Goal: Task Accomplishment & Management: Manage account settings

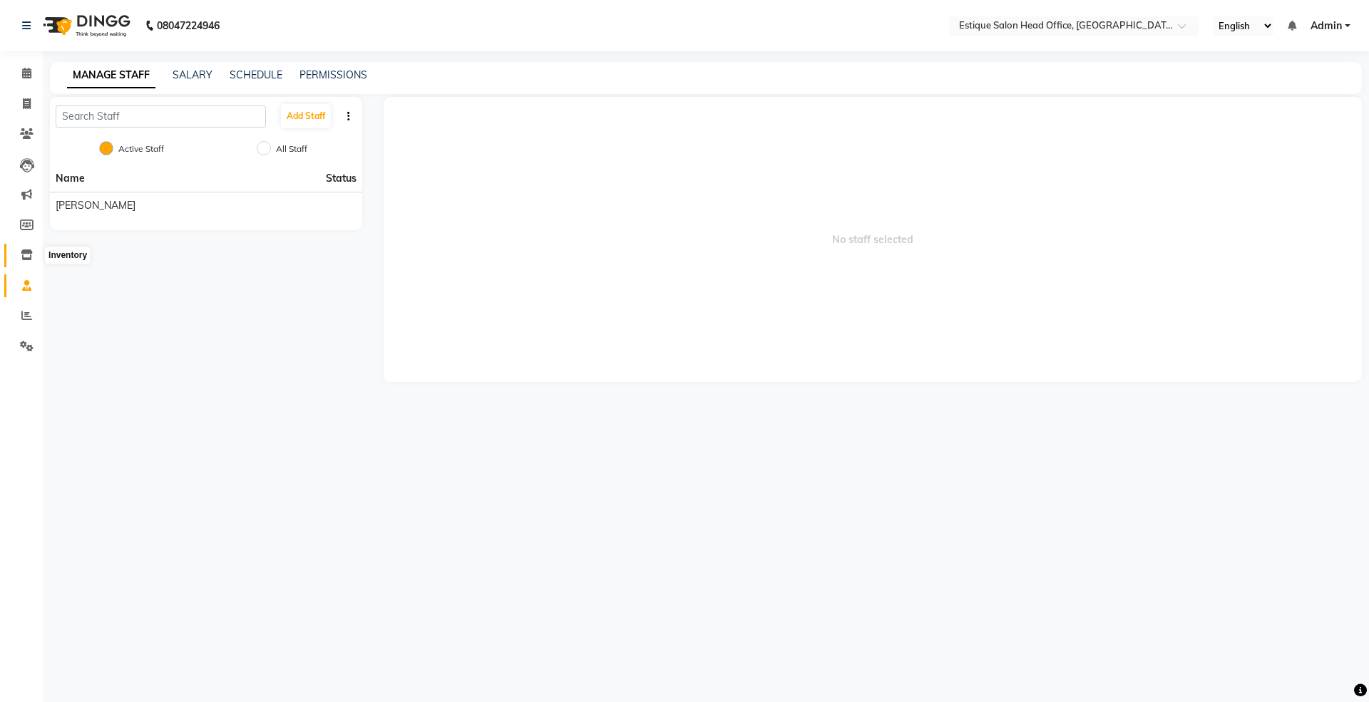
click at [30, 255] on icon at bounding box center [27, 255] width 12 height 11
select select
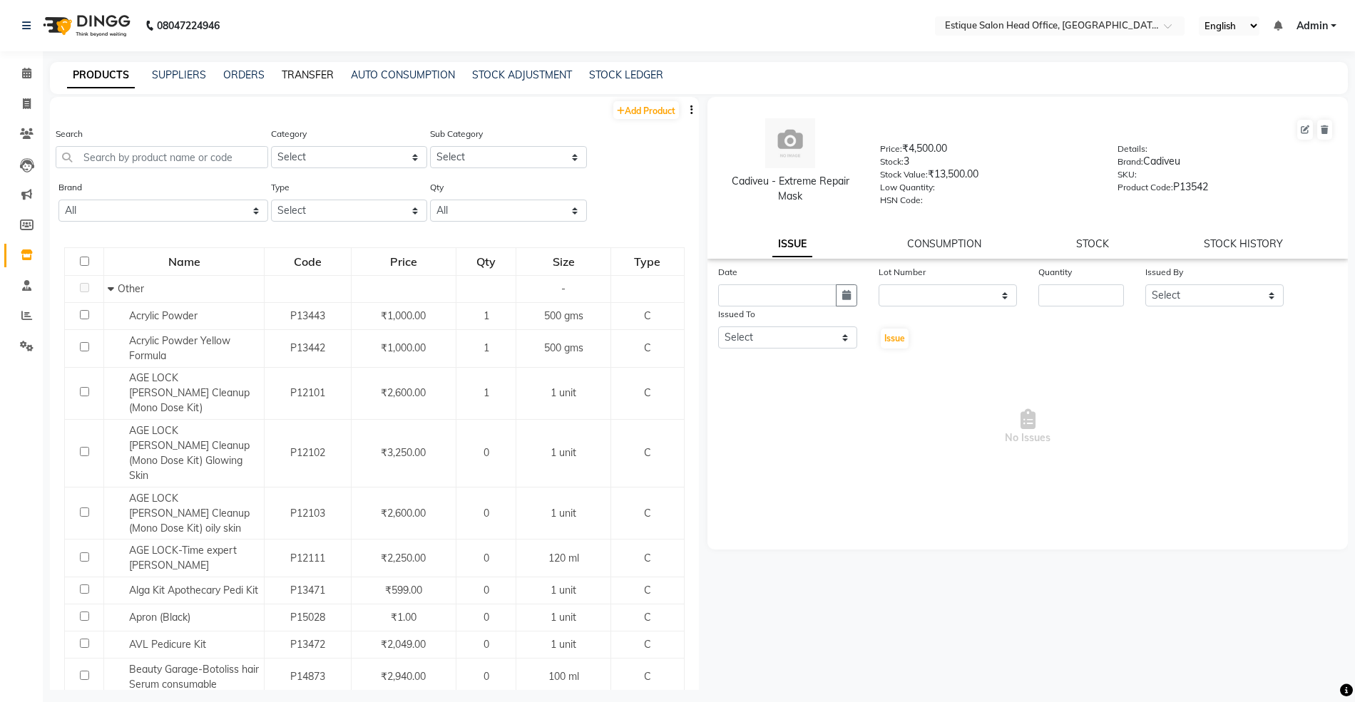
click at [312, 72] on link "TRANSFER" at bounding box center [308, 74] width 52 height 13
select select "sender"
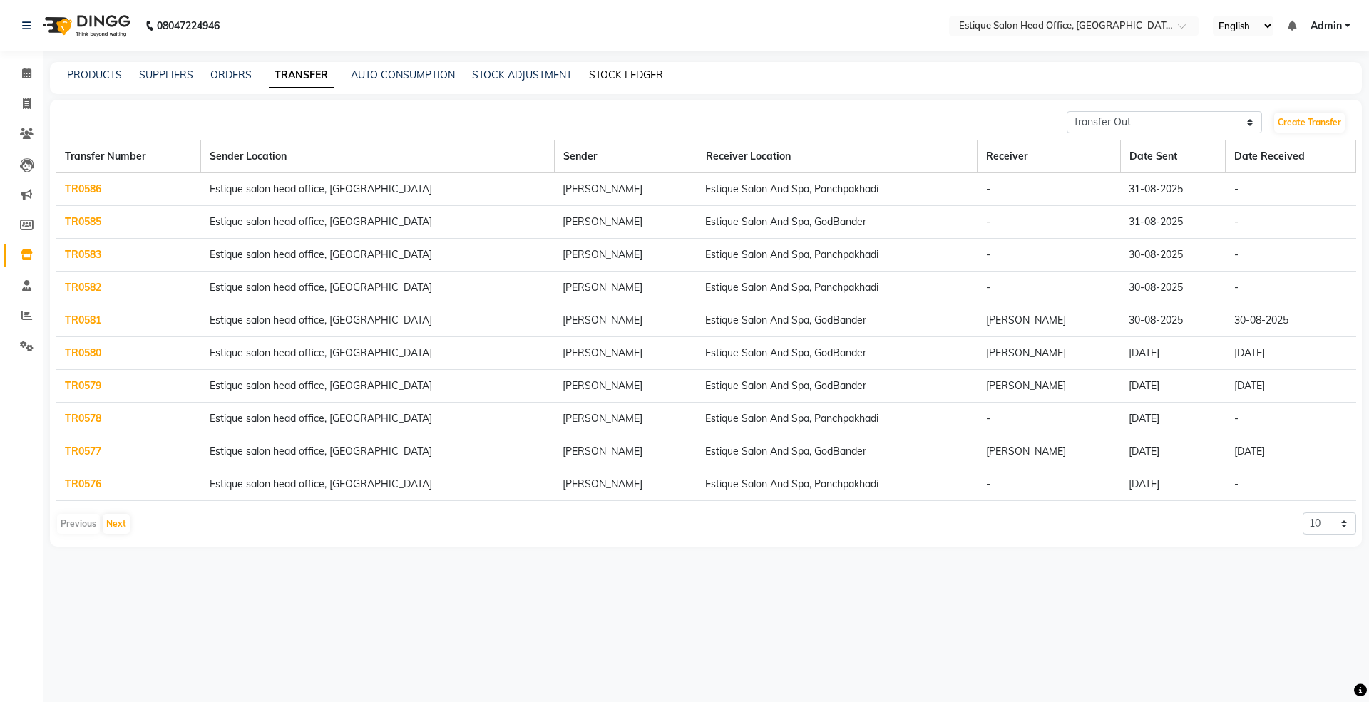
click at [609, 74] on link "STOCK LEDGER" at bounding box center [626, 74] width 74 height 13
select select "all"
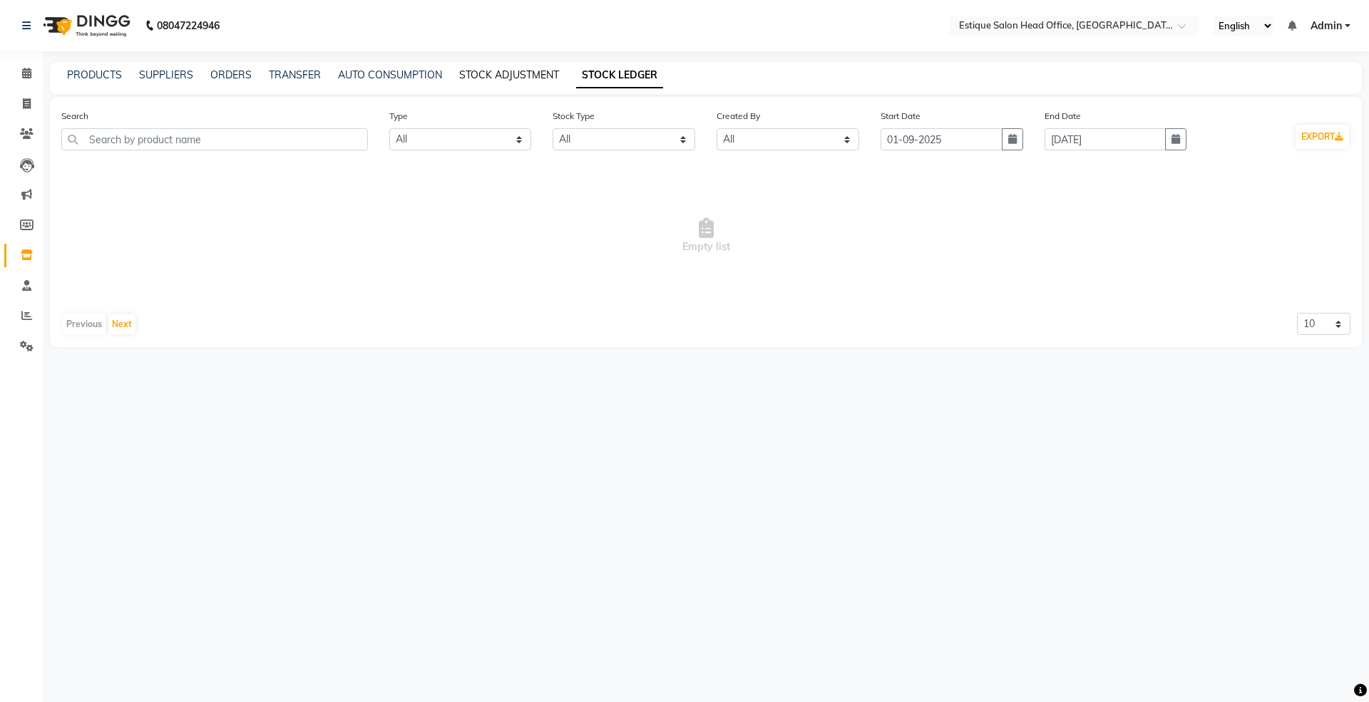
click at [502, 75] on link "STOCK ADJUSTMENT" at bounding box center [509, 74] width 100 height 13
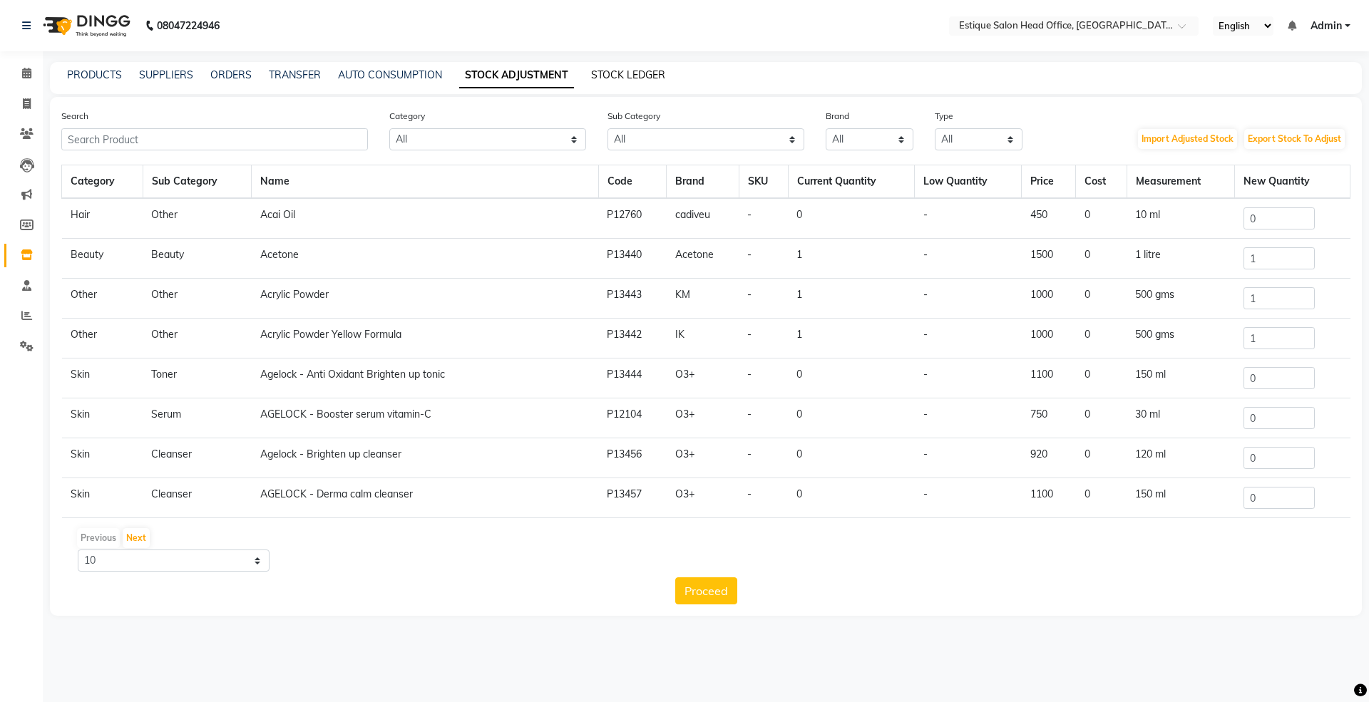
click at [628, 69] on link "STOCK LEDGER" at bounding box center [628, 74] width 74 height 13
select select "all"
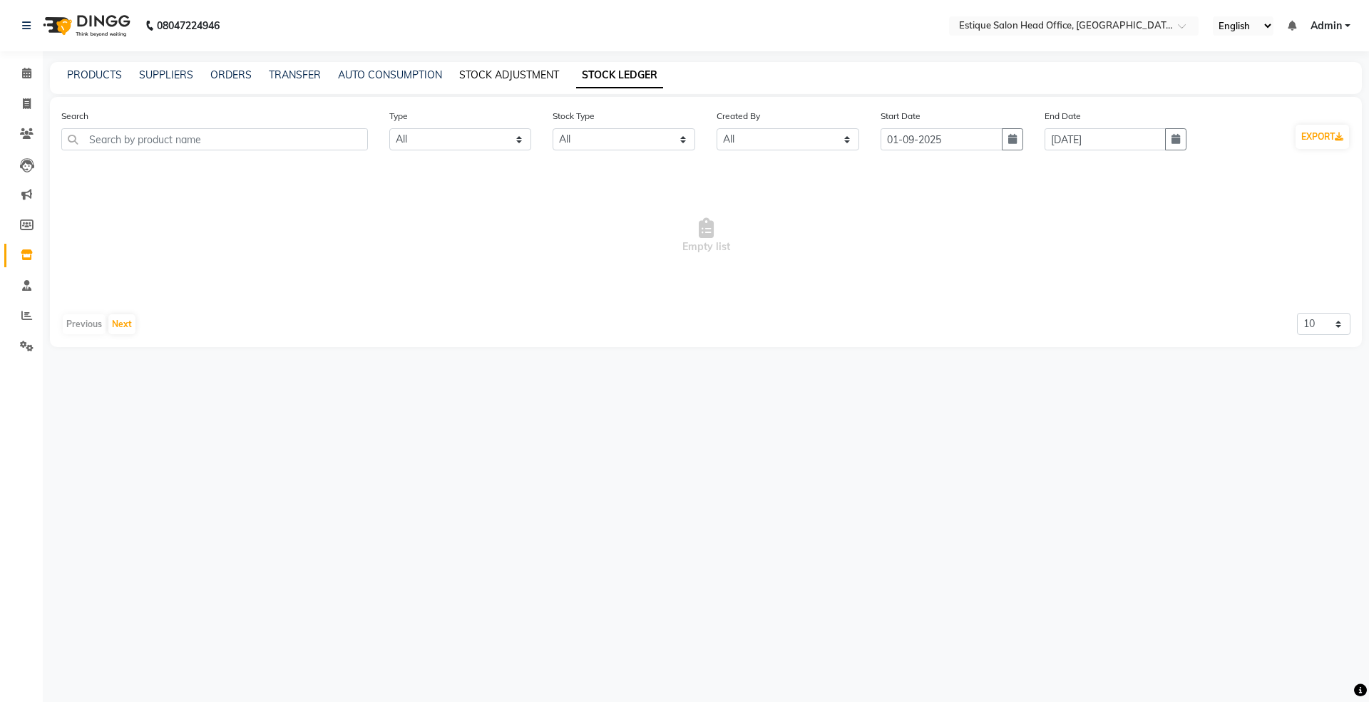
click at [519, 77] on link "STOCK ADJUSTMENT" at bounding box center [509, 74] width 100 height 13
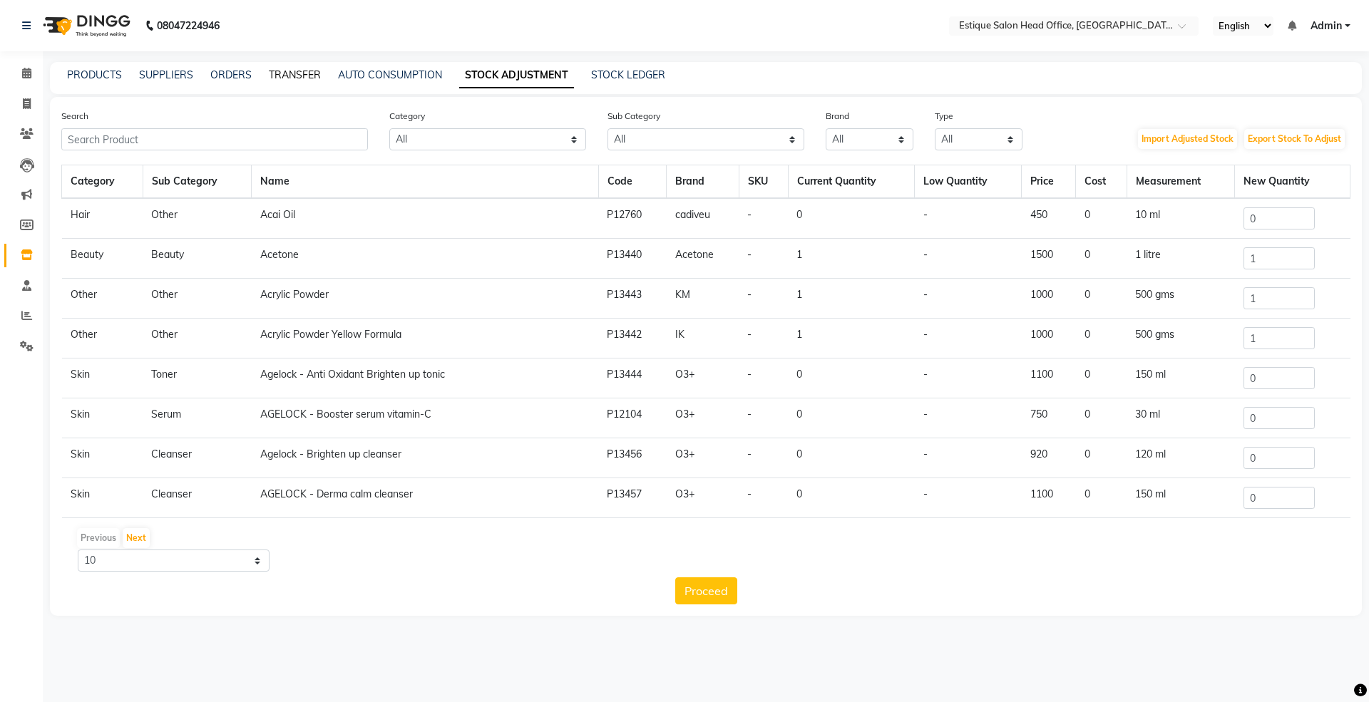
click at [289, 68] on link "TRANSFER" at bounding box center [295, 74] width 52 height 13
select select "sender"
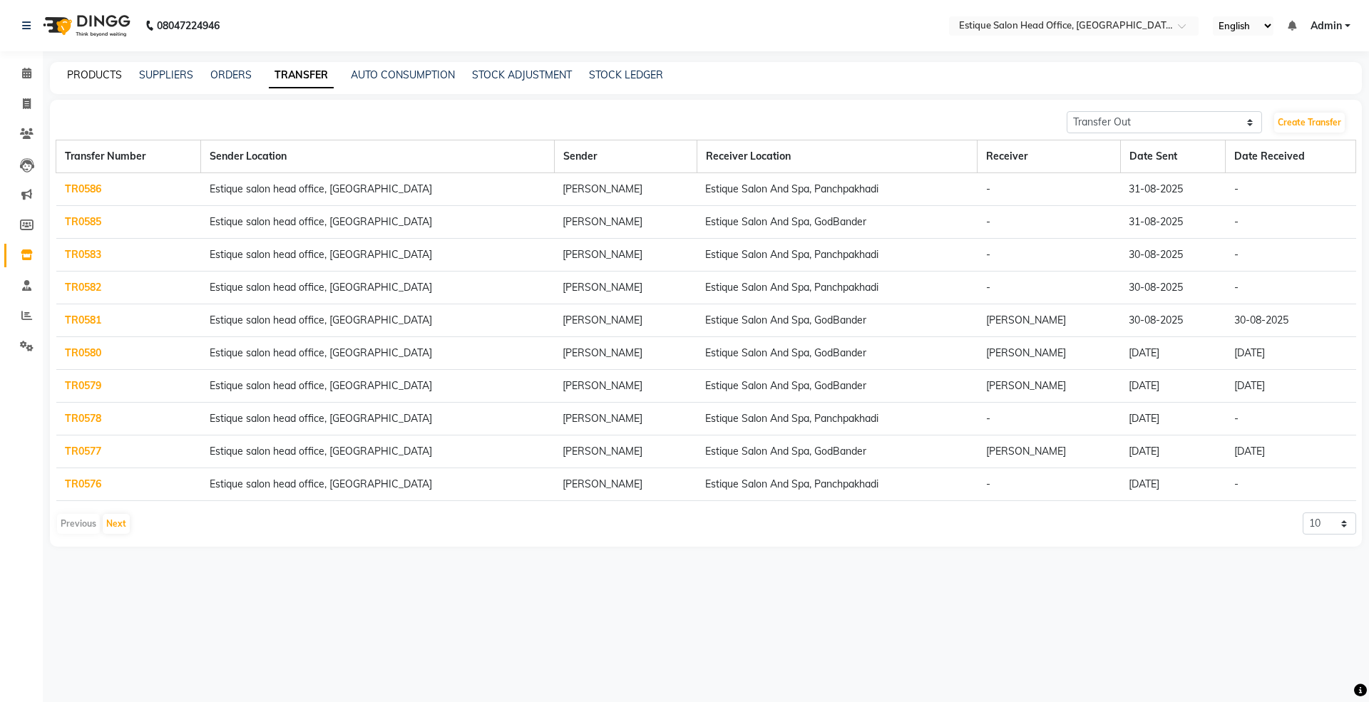
click at [101, 74] on link "PRODUCTS" at bounding box center [94, 74] width 55 height 13
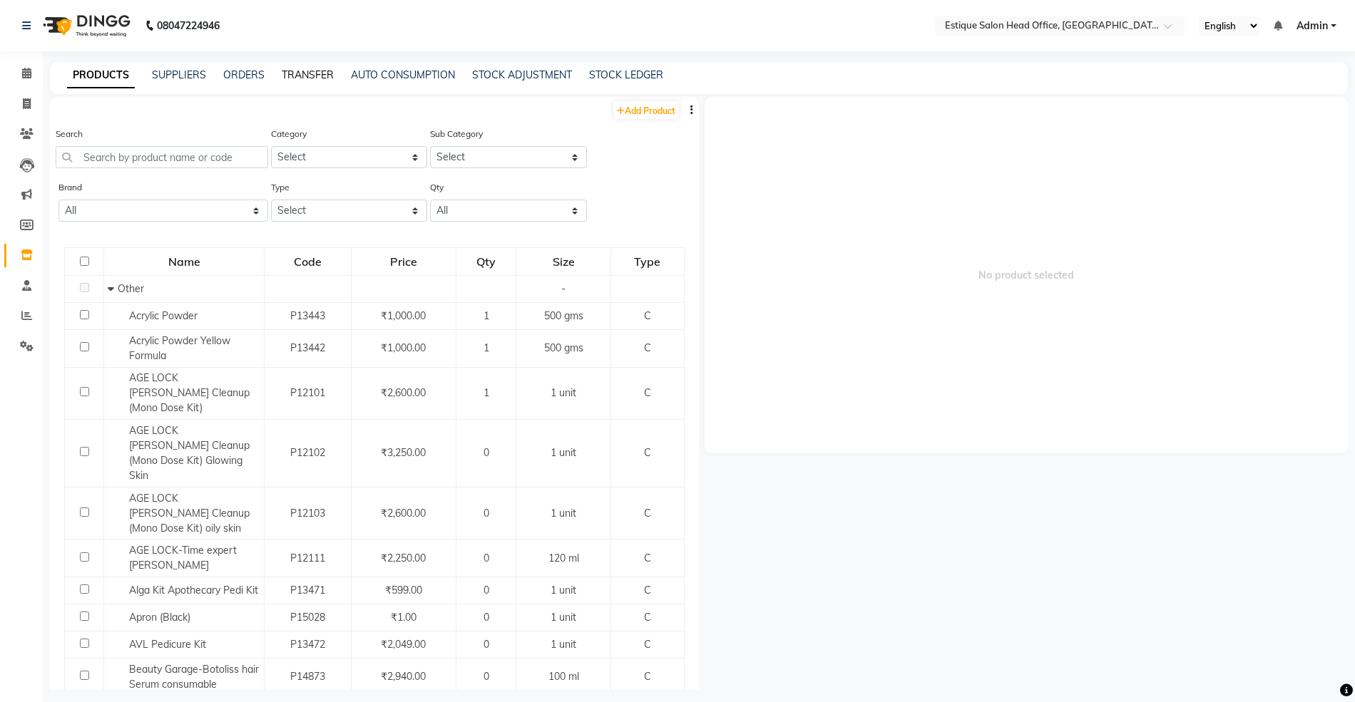
click at [311, 78] on link "TRANSFER" at bounding box center [308, 74] width 52 height 13
select select "sender"
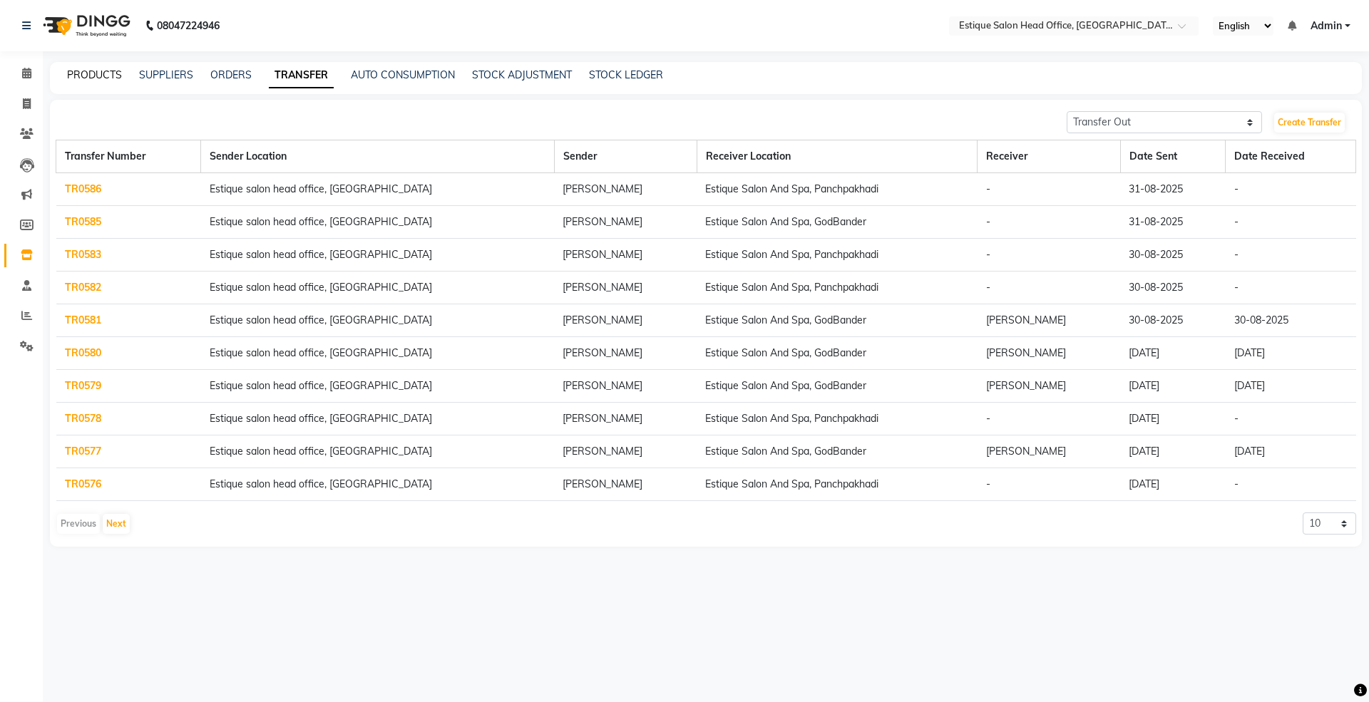
click at [86, 78] on link "PRODUCTS" at bounding box center [94, 74] width 55 height 13
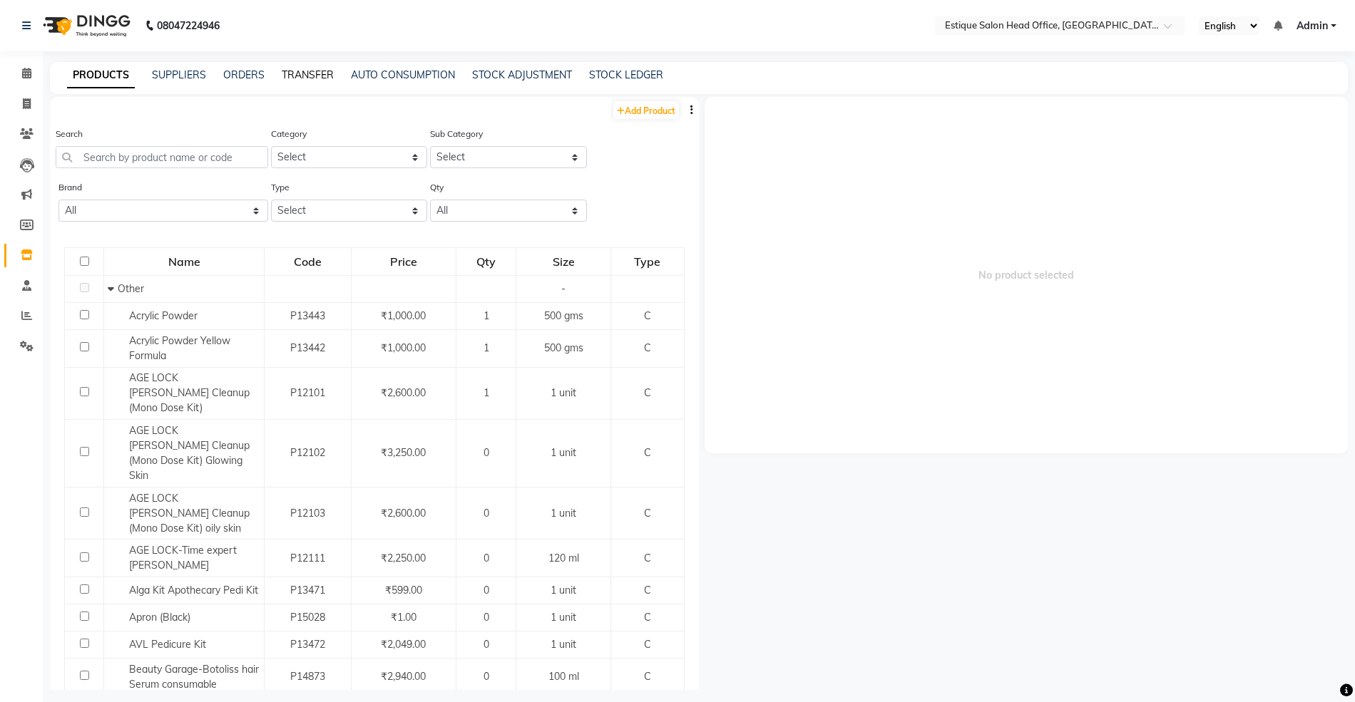
click at [301, 80] on link "TRANSFER" at bounding box center [308, 74] width 52 height 13
select select "sender"
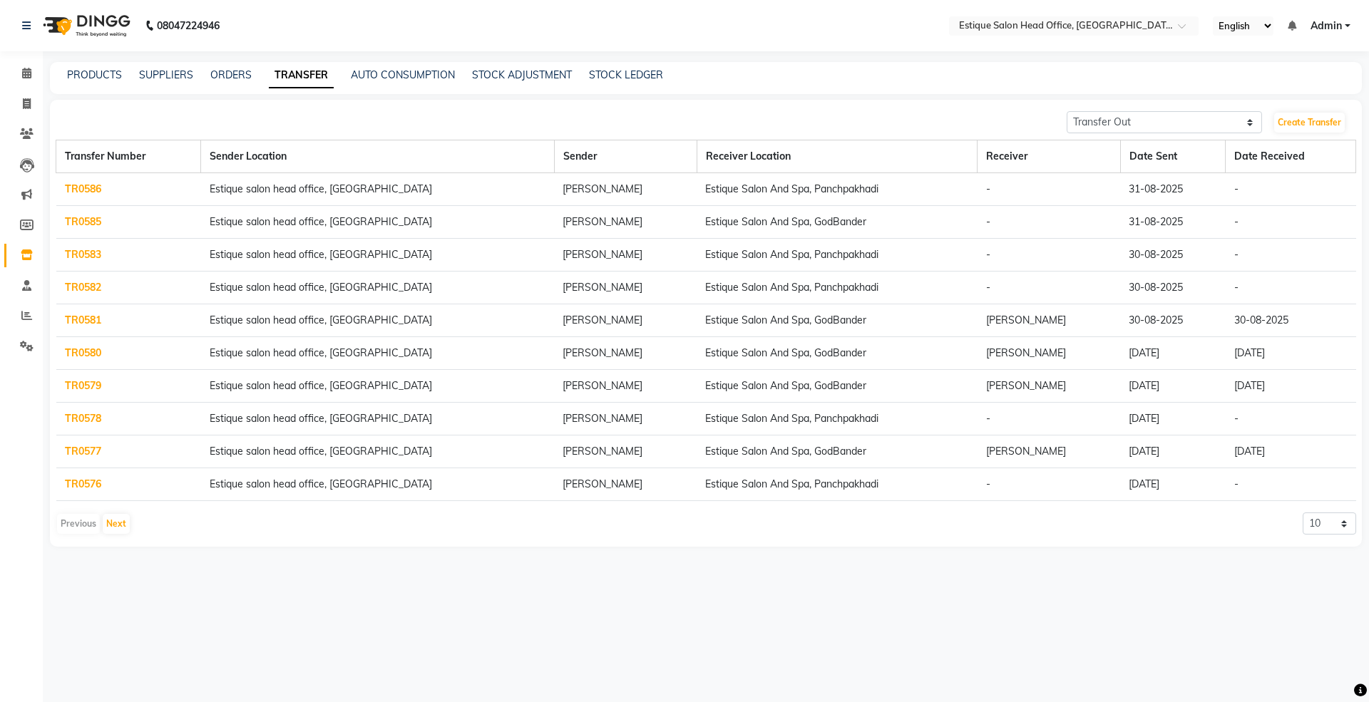
click at [90, 421] on link "TR0578" at bounding box center [83, 418] width 36 height 13
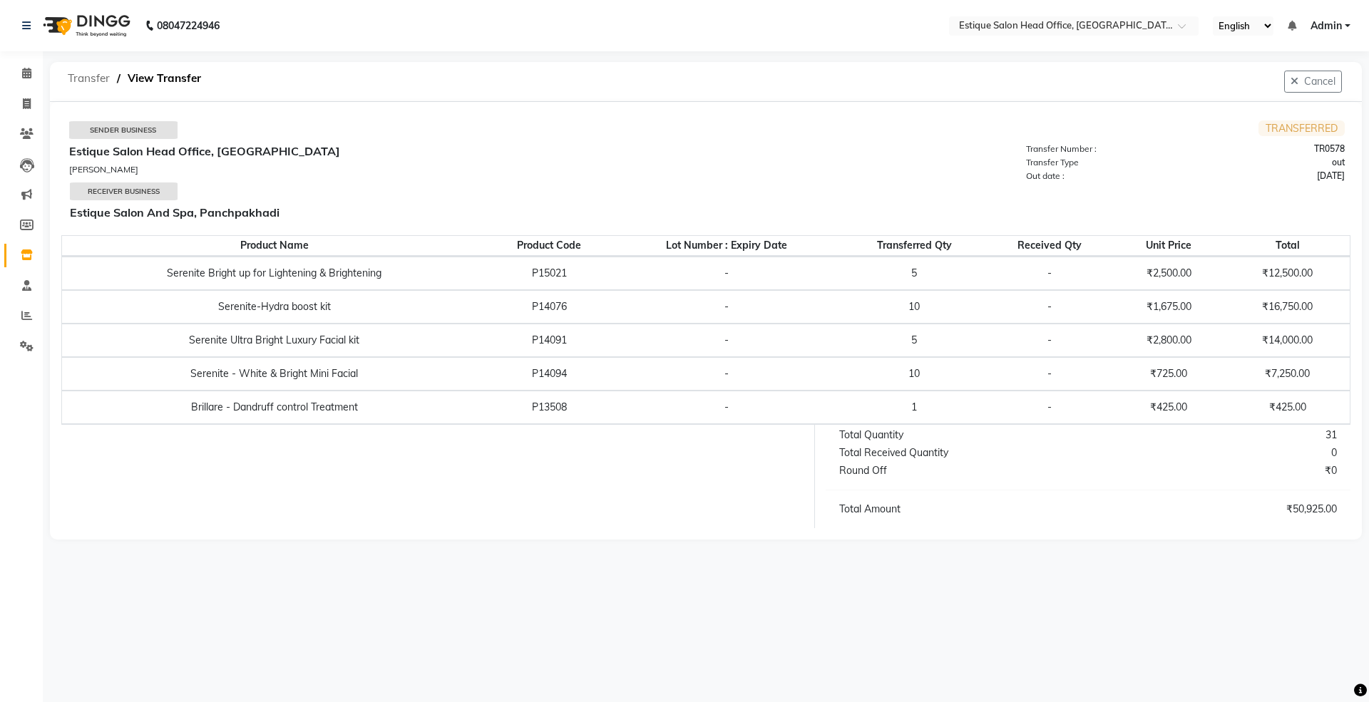
click at [76, 80] on span "Transfer" at bounding box center [89, 79] width 56 height 26
select select "sender"
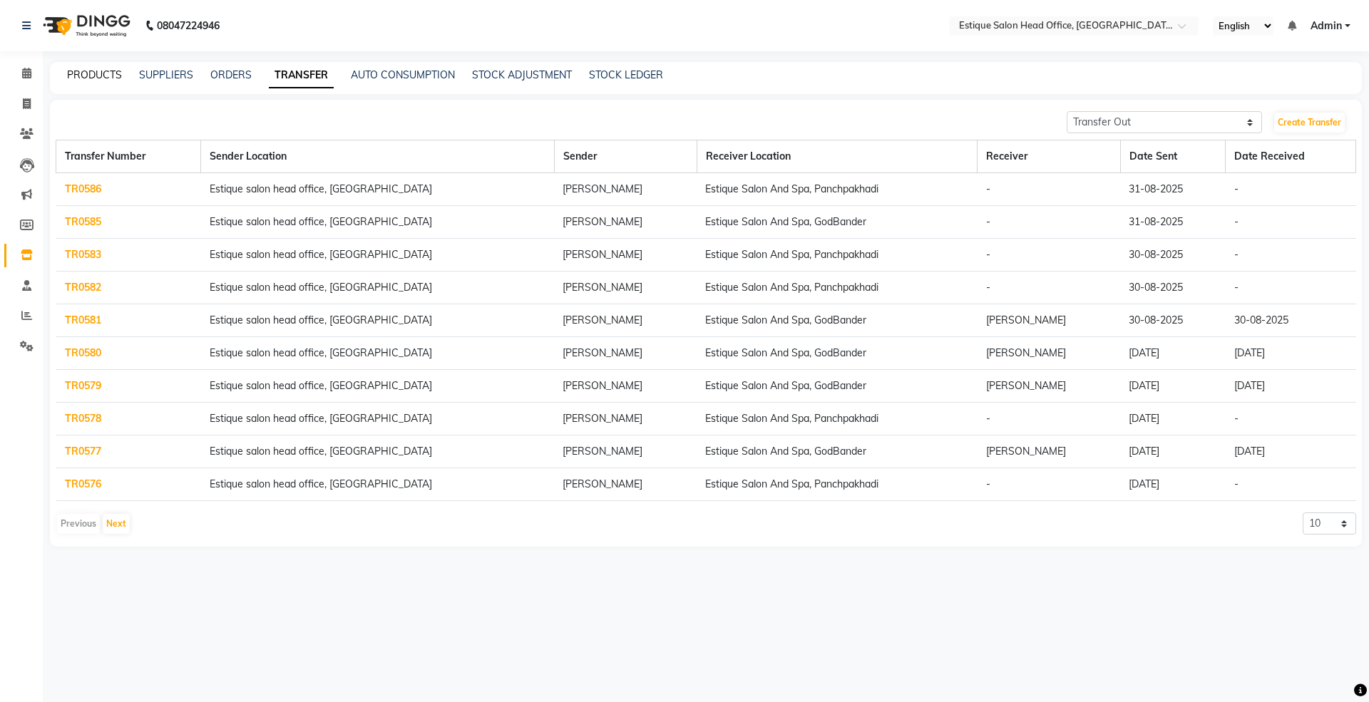
click at [87, 71] on link "PRODUCTS" at bounding box center [94, 74] width 55 height 13
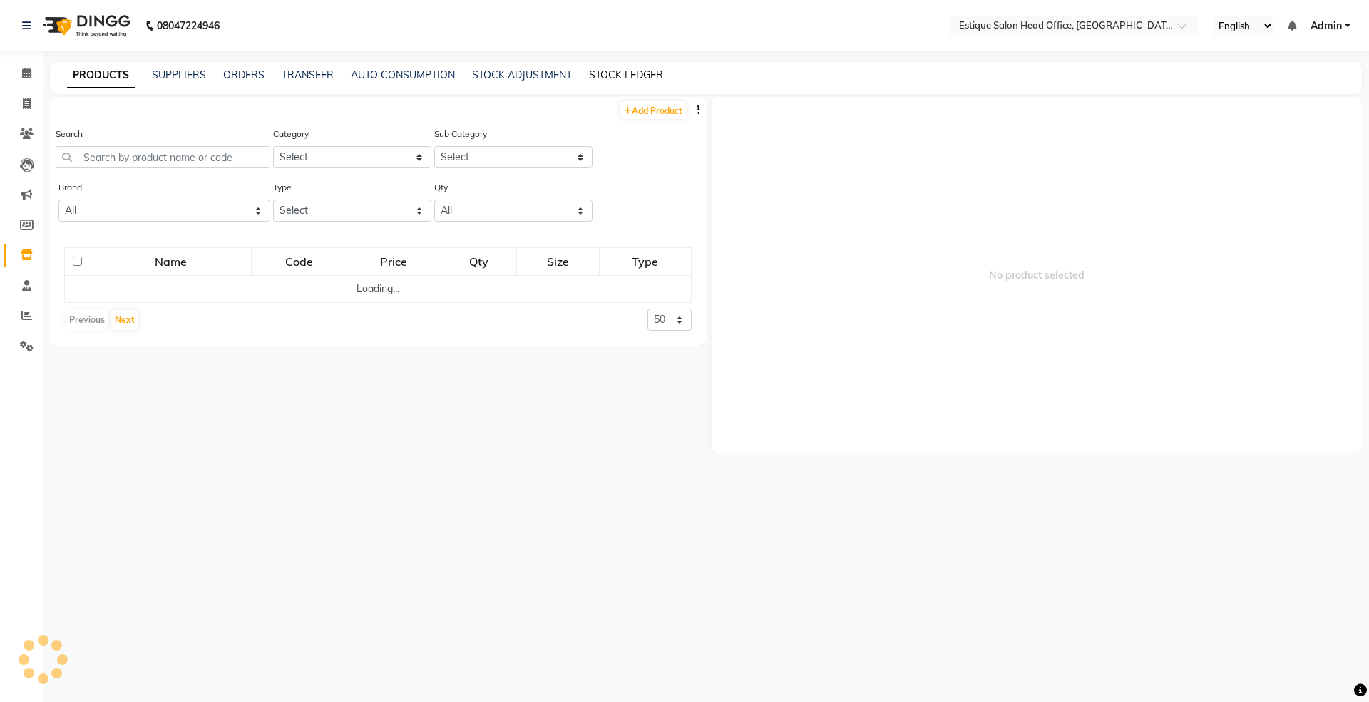
click at [609, 73] on link "STOCK LEDGER" at bounding box center [626, 74] width 74 height 13
select select "all"
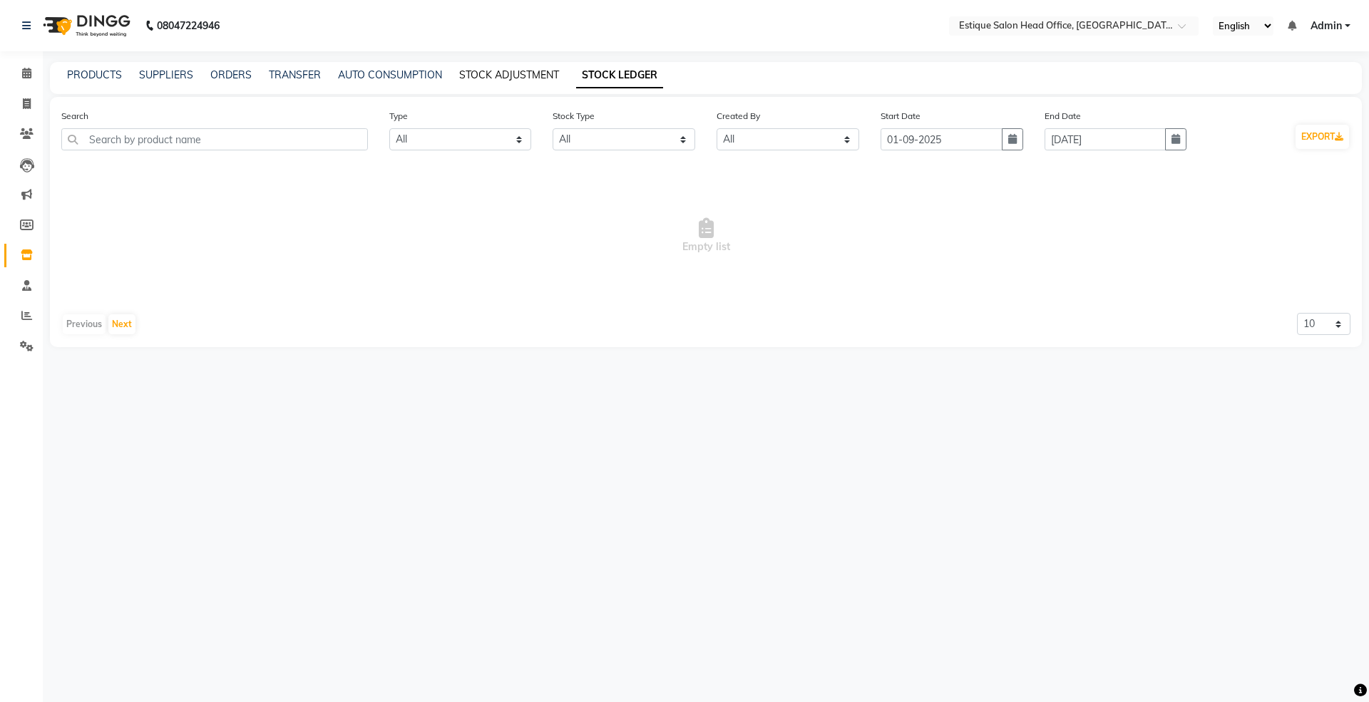
click at [512, 77] on link "STOCK ADJUSTMENT" at bounding box center [509, 74] width 100 height 13
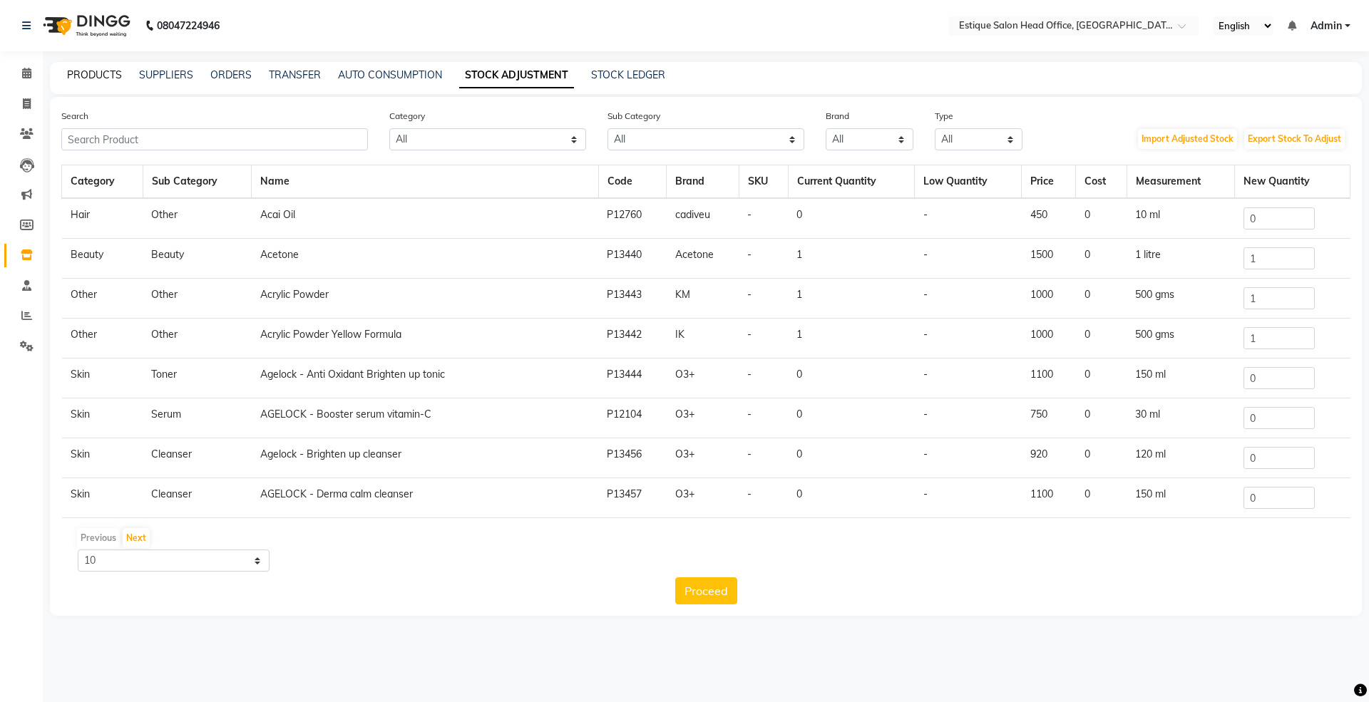
click at [86, 78] on link "PRODUCTS" at bounding box center [94, 74] width 55 height 13
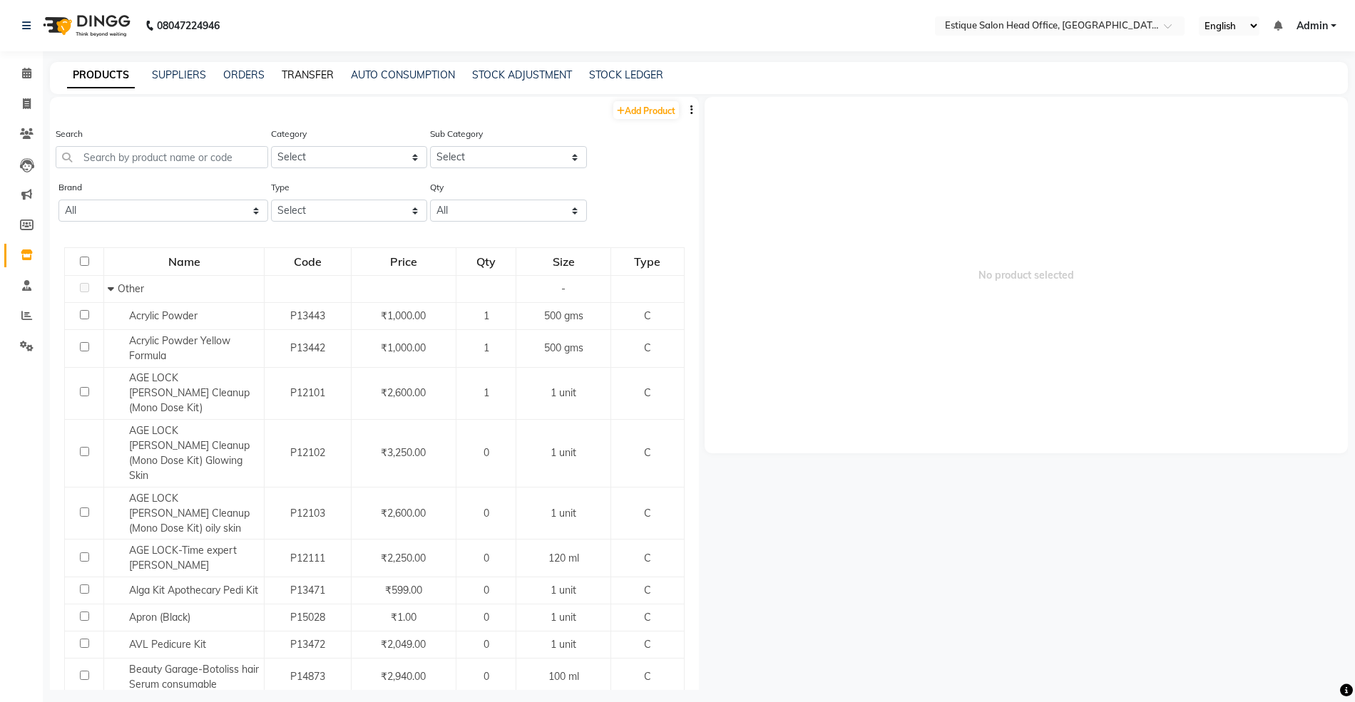
click at [300, 75] on link "TRANSFER" at bounding box center [308, 74] width 52 height 13
select select "sender"
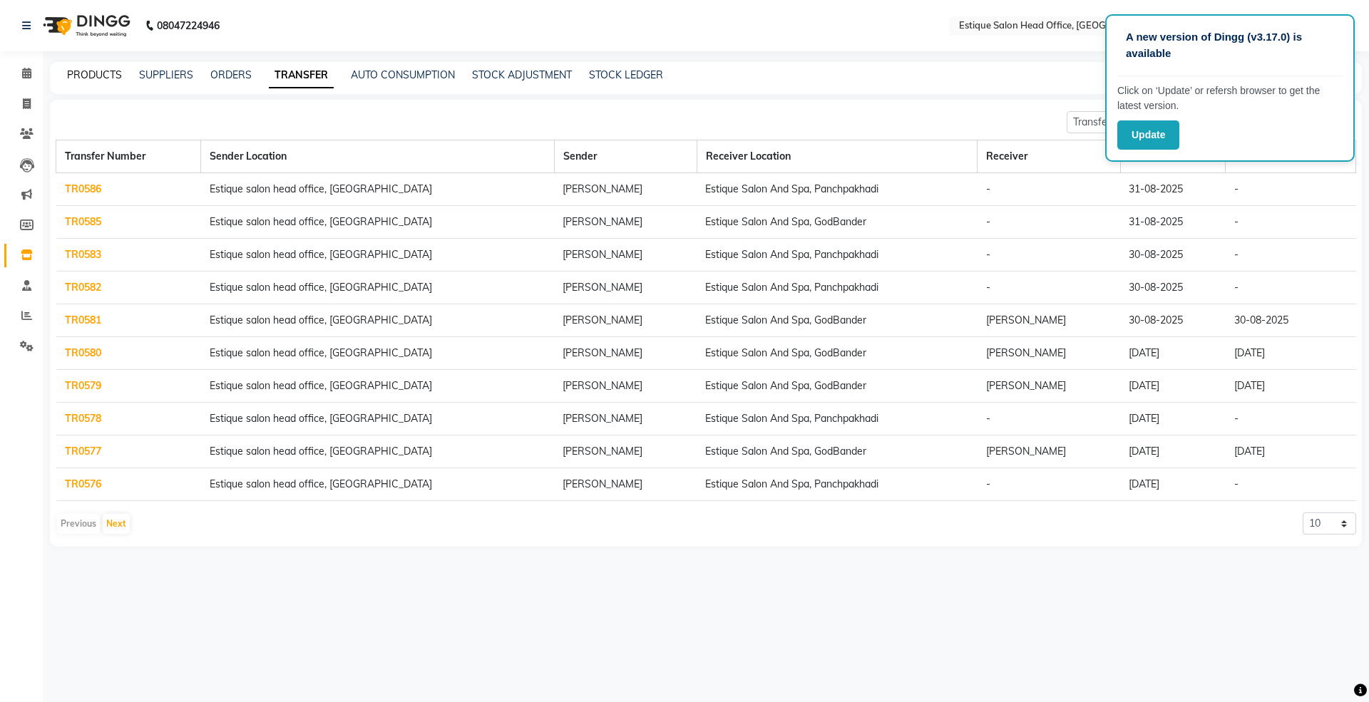
click at [69, 72] on link "PRODUCTS" at bounding box center [94, 74] width 55 height 13
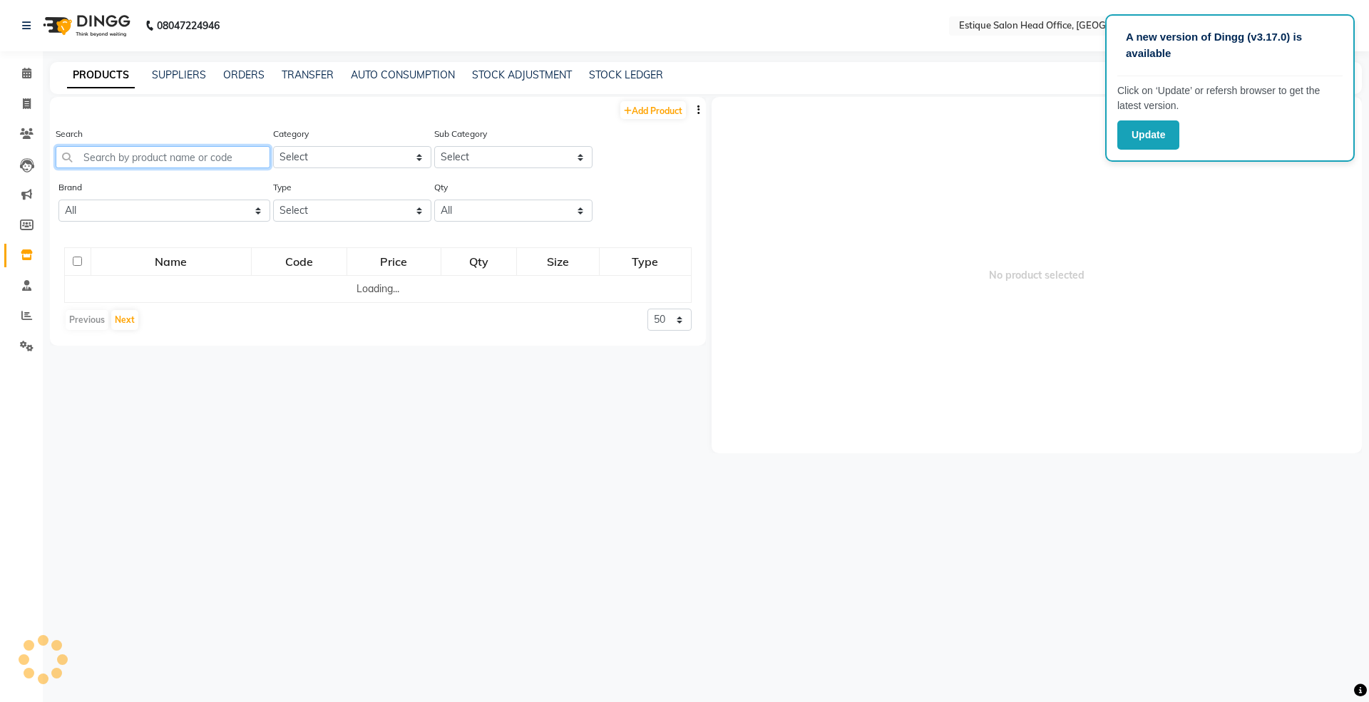
click at [120, 158] on input "text" at bounding box center [163, 157] width 215 height 22
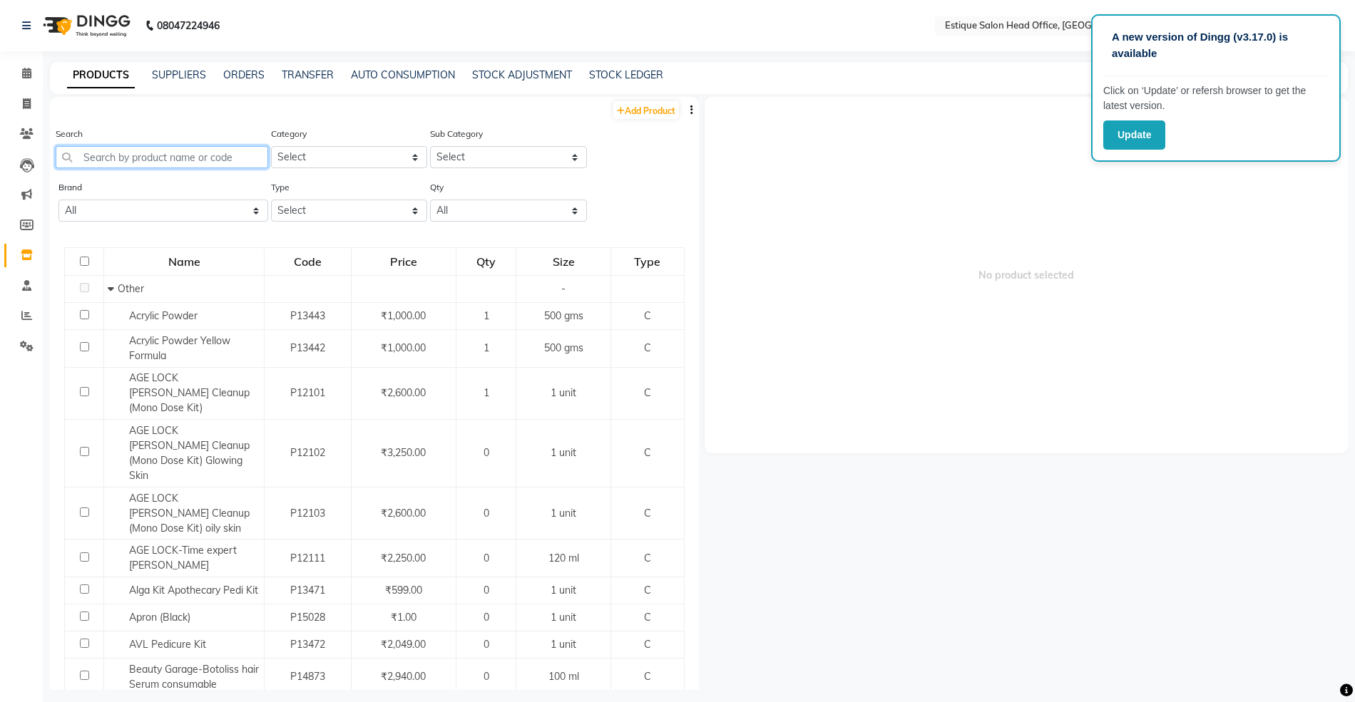
click at [120, 157] on input "text" at bounding box center [162, 157] width 213 height 22
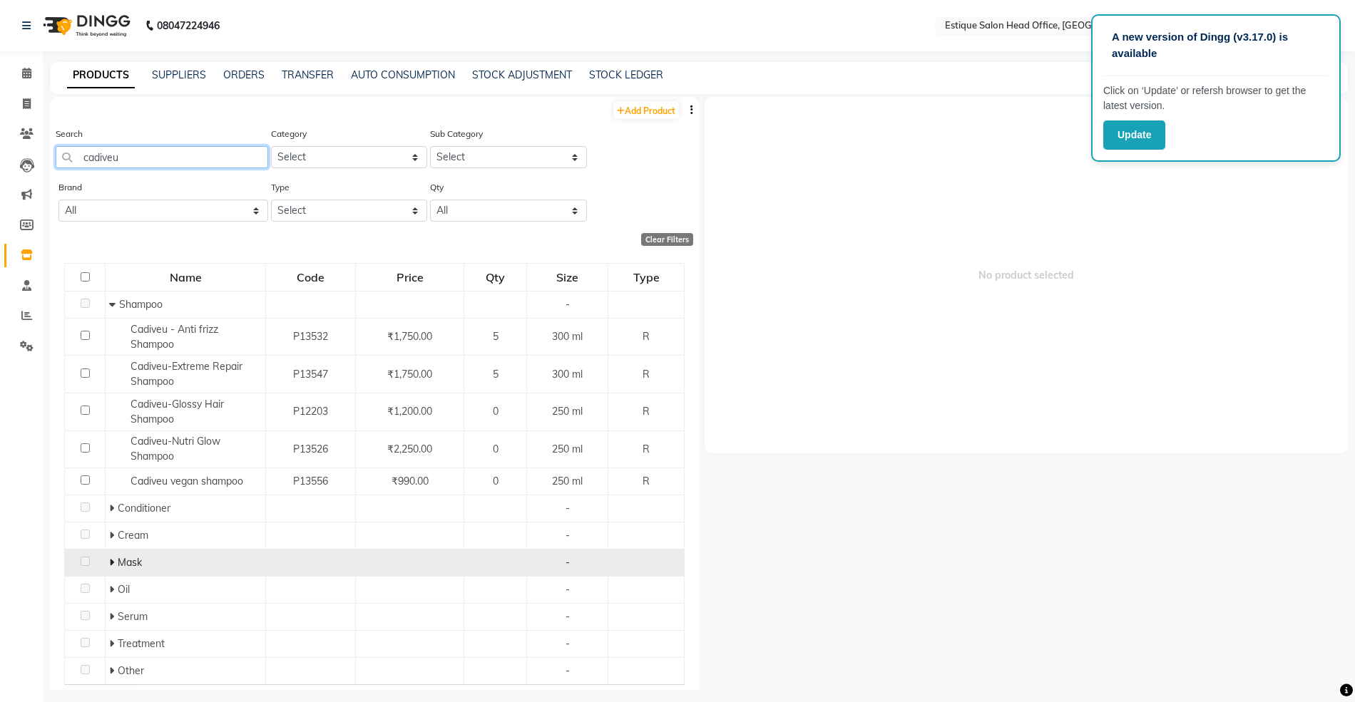
type input "cadiveu"
click at [109, 565] on icon at bounding box center [111, 563] width 5 height 10
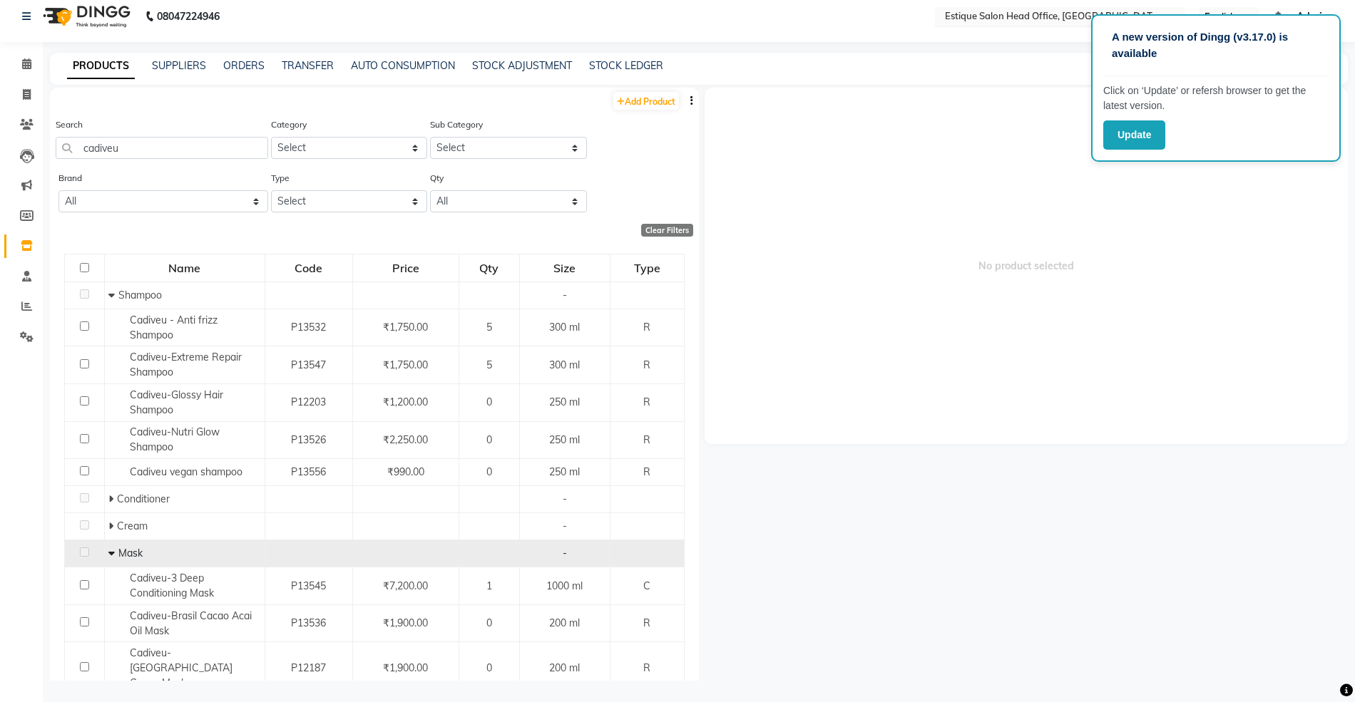
click at [985, 19] on input "text" at bounding box center [1045, 18] width 207 height 14
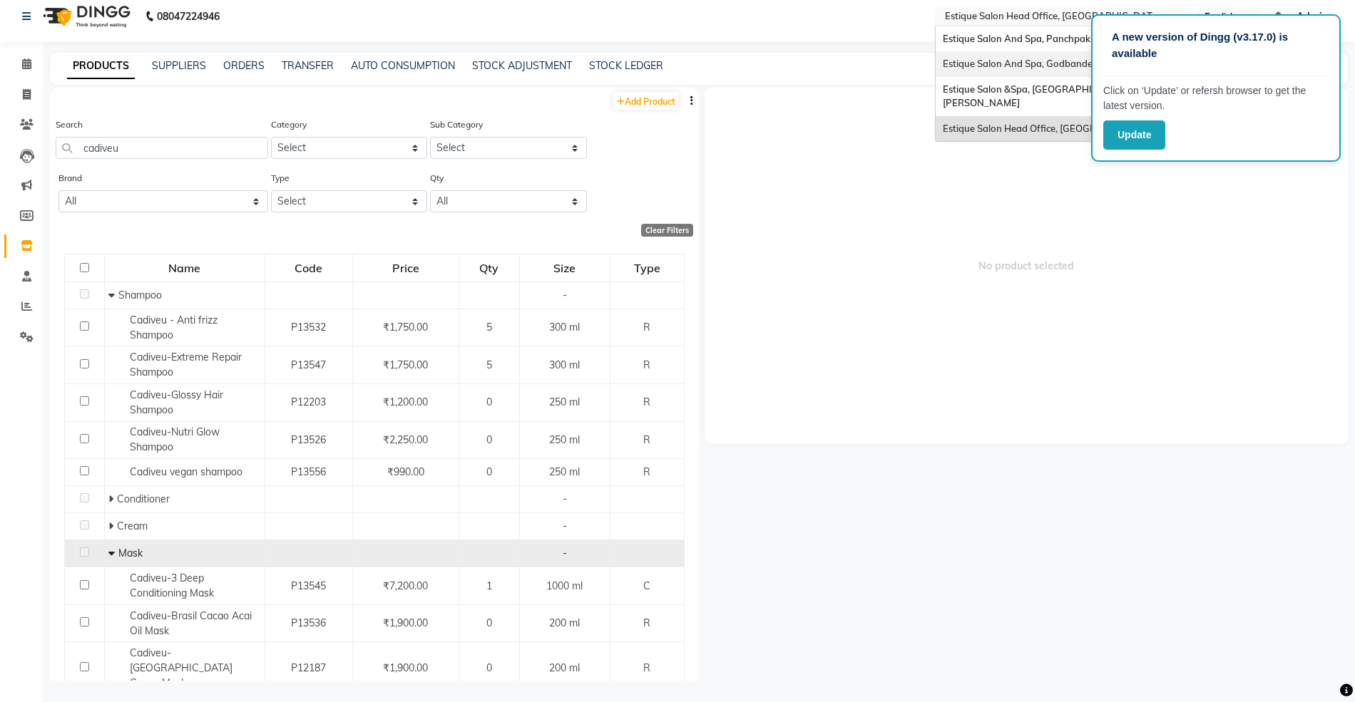
click at [988, 63] on span "Estique Salon And Spa, Godbander" at bounding box center [1019, 63] width 153 height 11
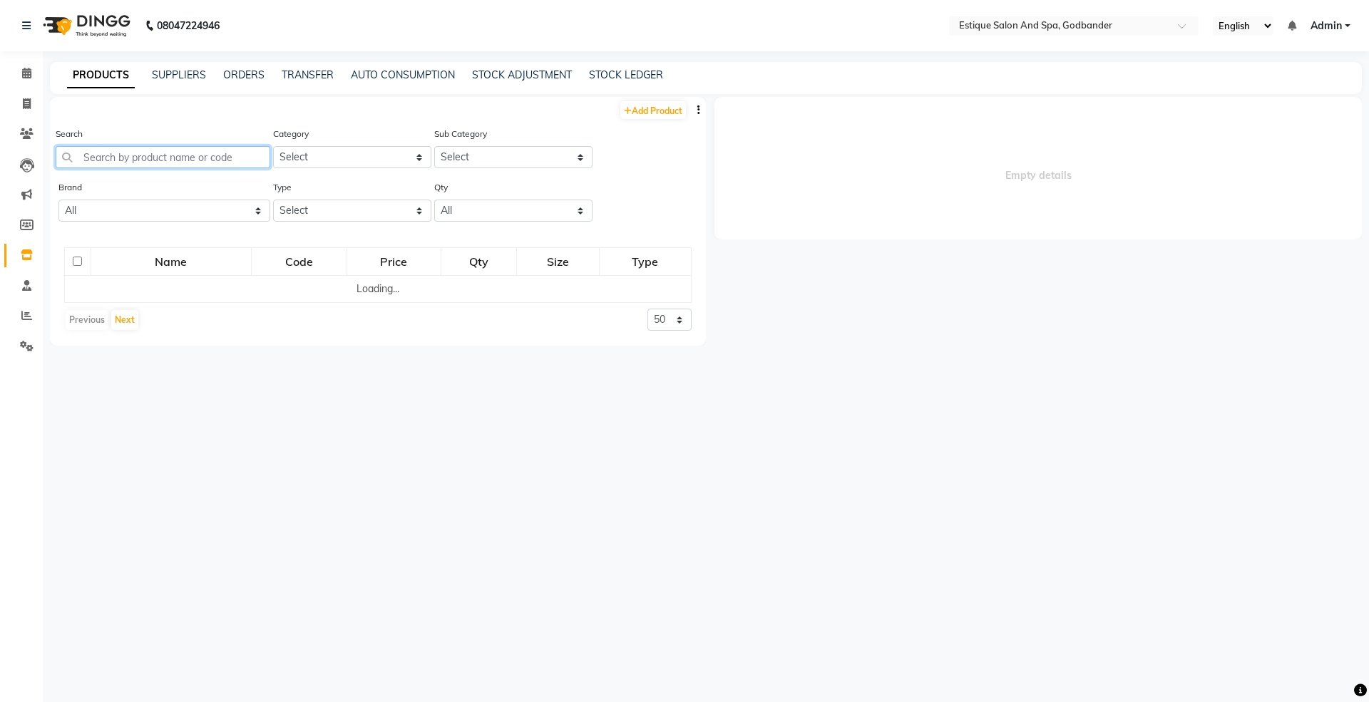
click at [108, 158] on input "text" at bounding box center [163, 157] width 215 height 22
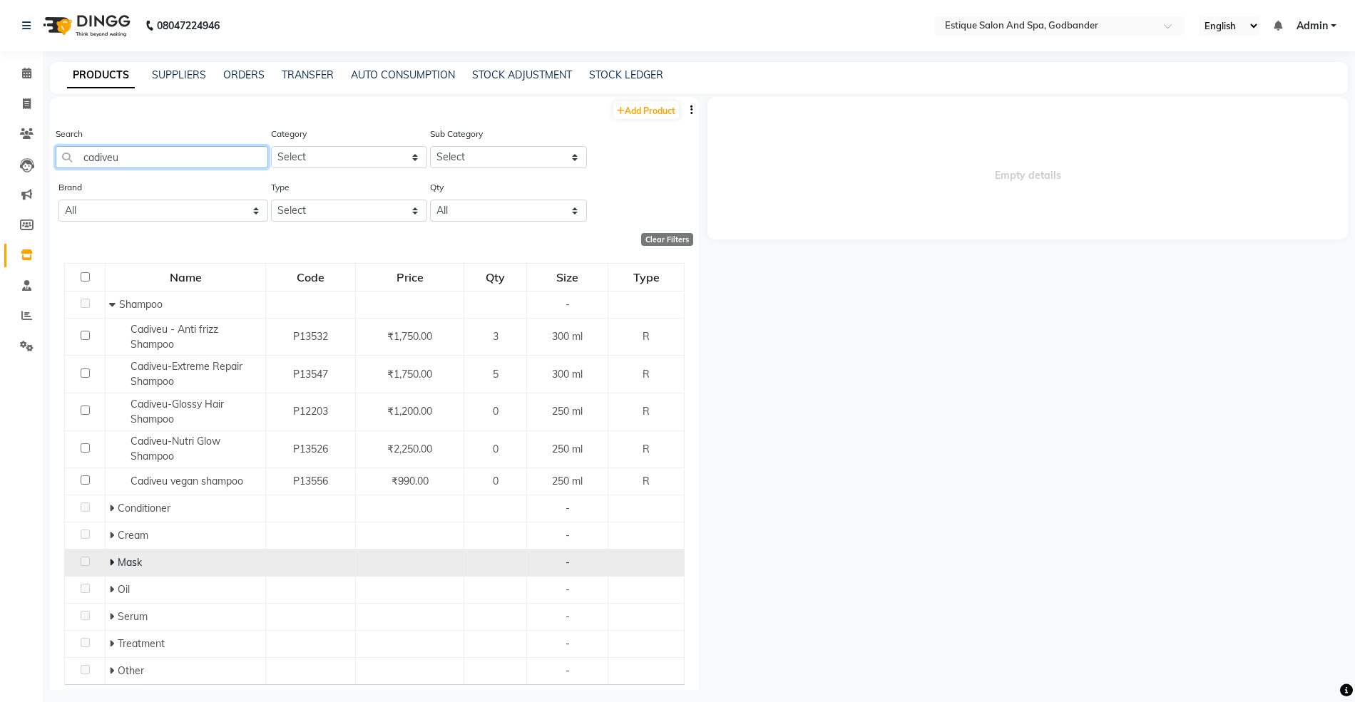
type input "cadiveu"
click at [113, 560] on span at bounding box center [113, 562] width 9 height 13
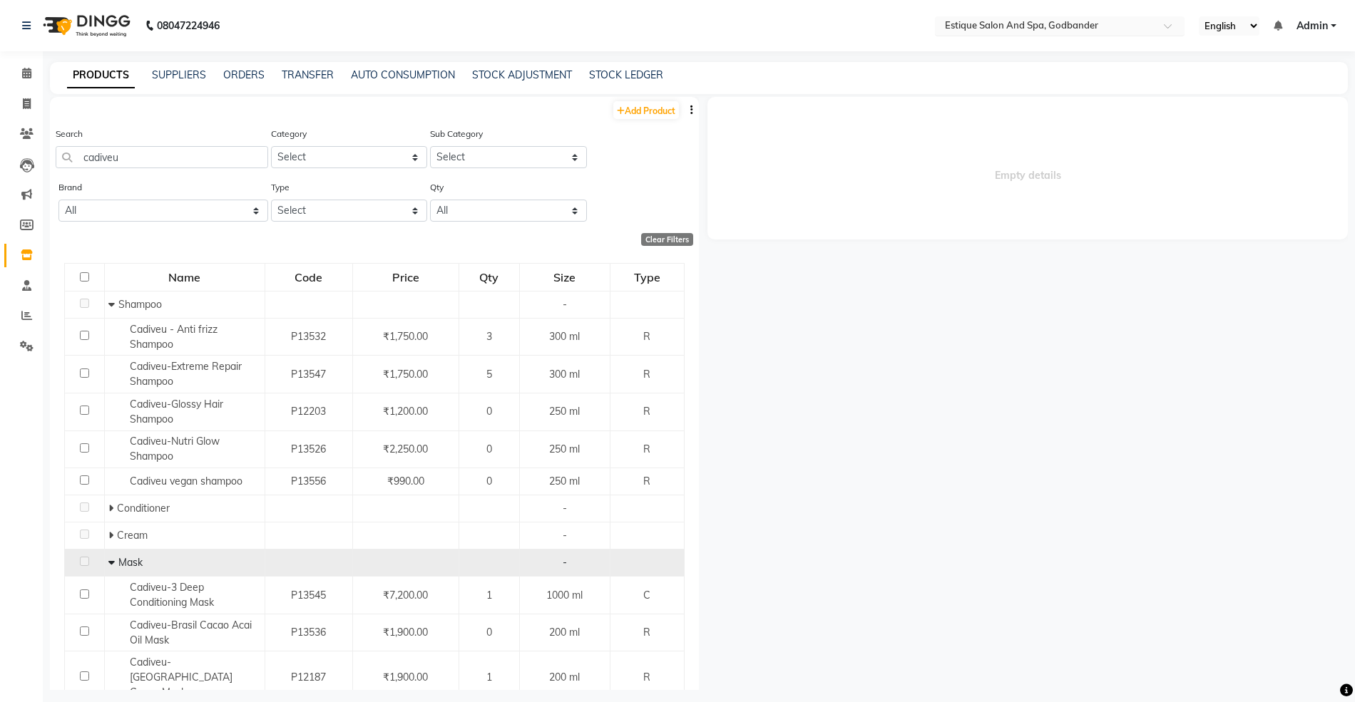
click at [990, 24] on input "text" at bounding box center [1045, 27] width 207 height 14
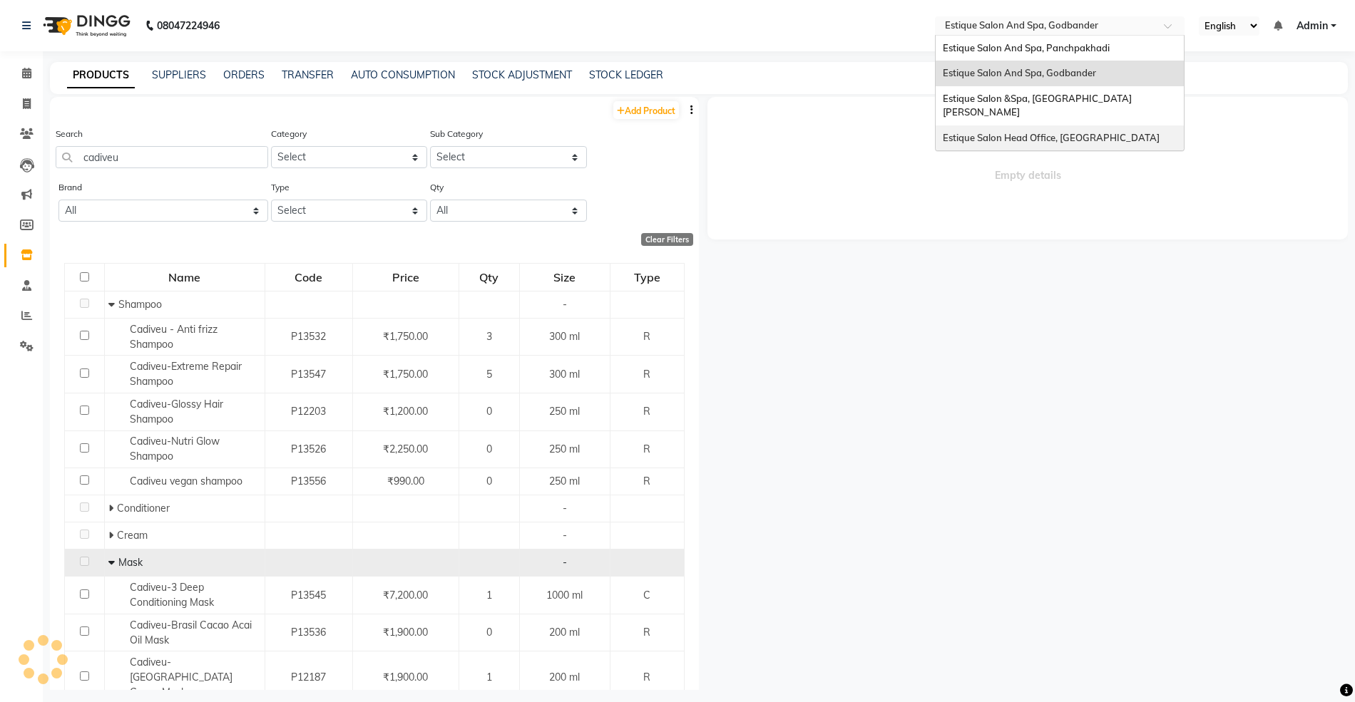
click at [983, 132] on span "Estique Salon Head Office, [GEOGRAPHIC_DATA]" at bounding box center [1051, 137] width 217 height 11
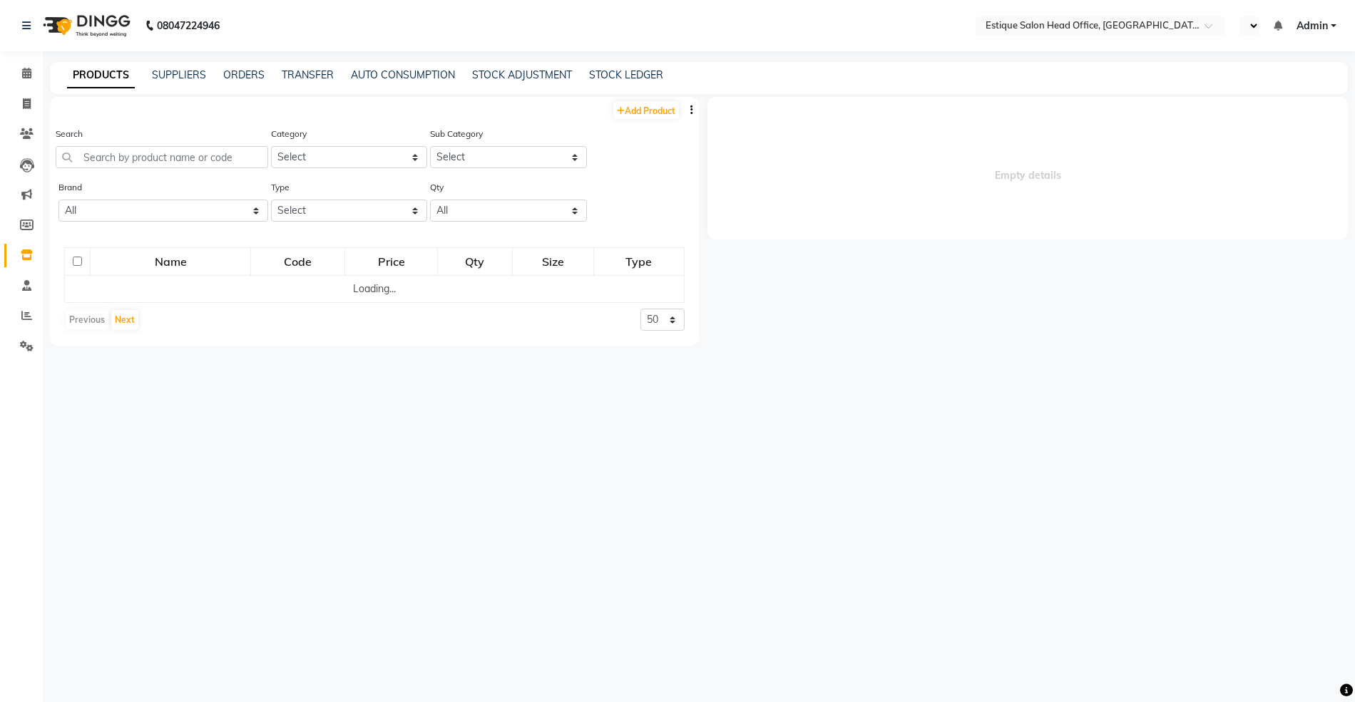
select select "en"
select select
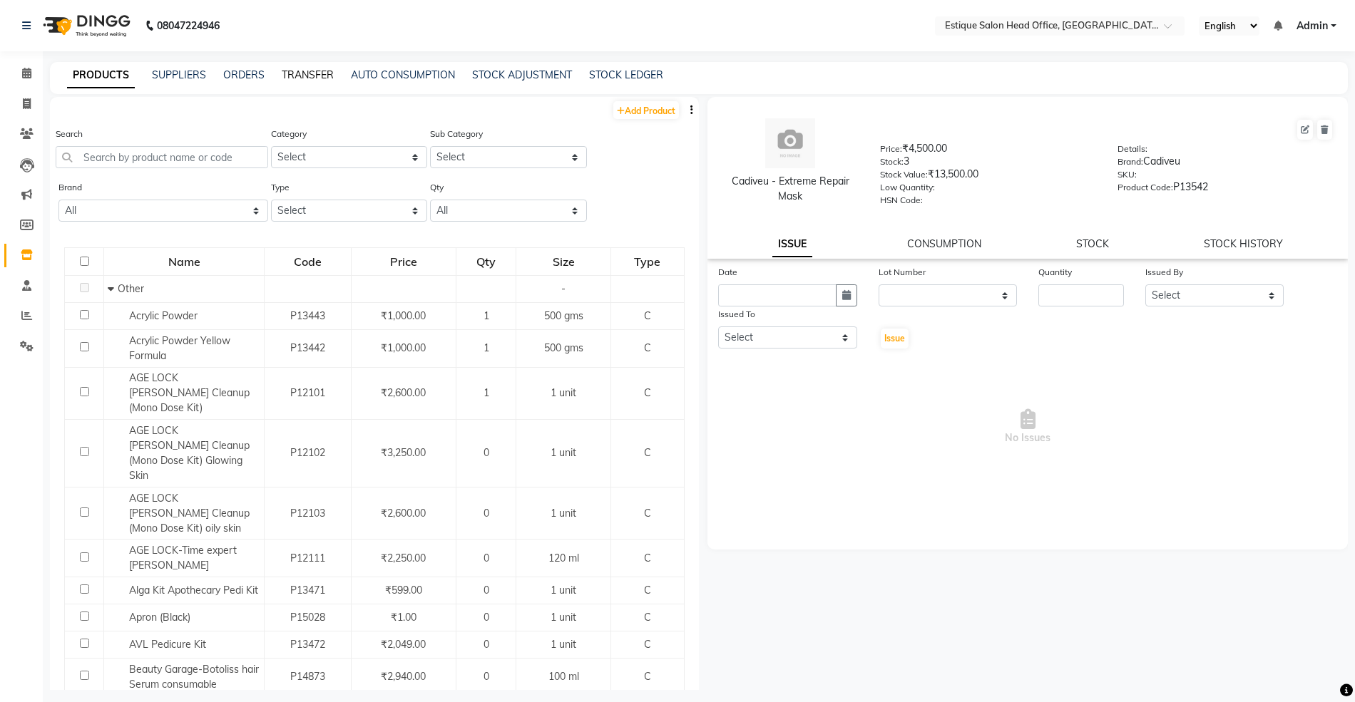
click at [314, 74] on link "TRANSFER" at bounding box center [308, 74] width 52 height 13
select select "sender"
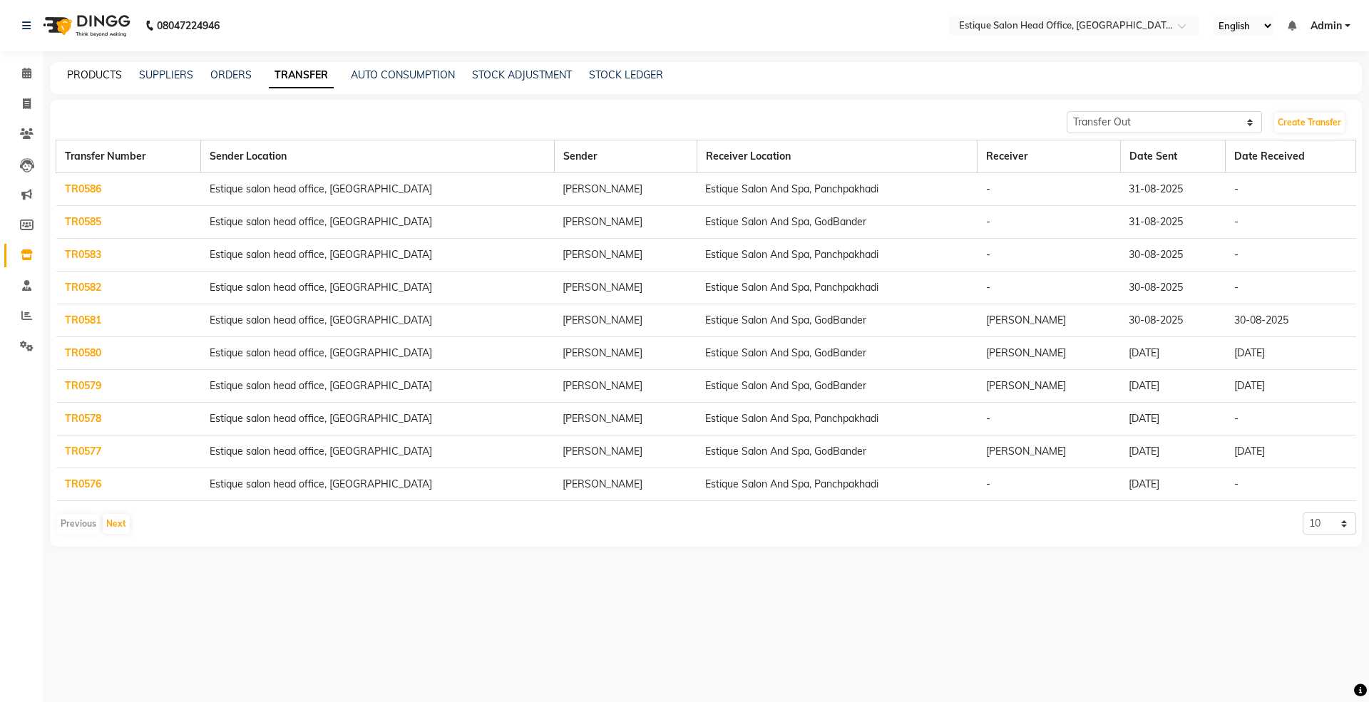
click at [83, 68] on link "PRODUCTS" at bounding box center [94, 74] width 55 height 13
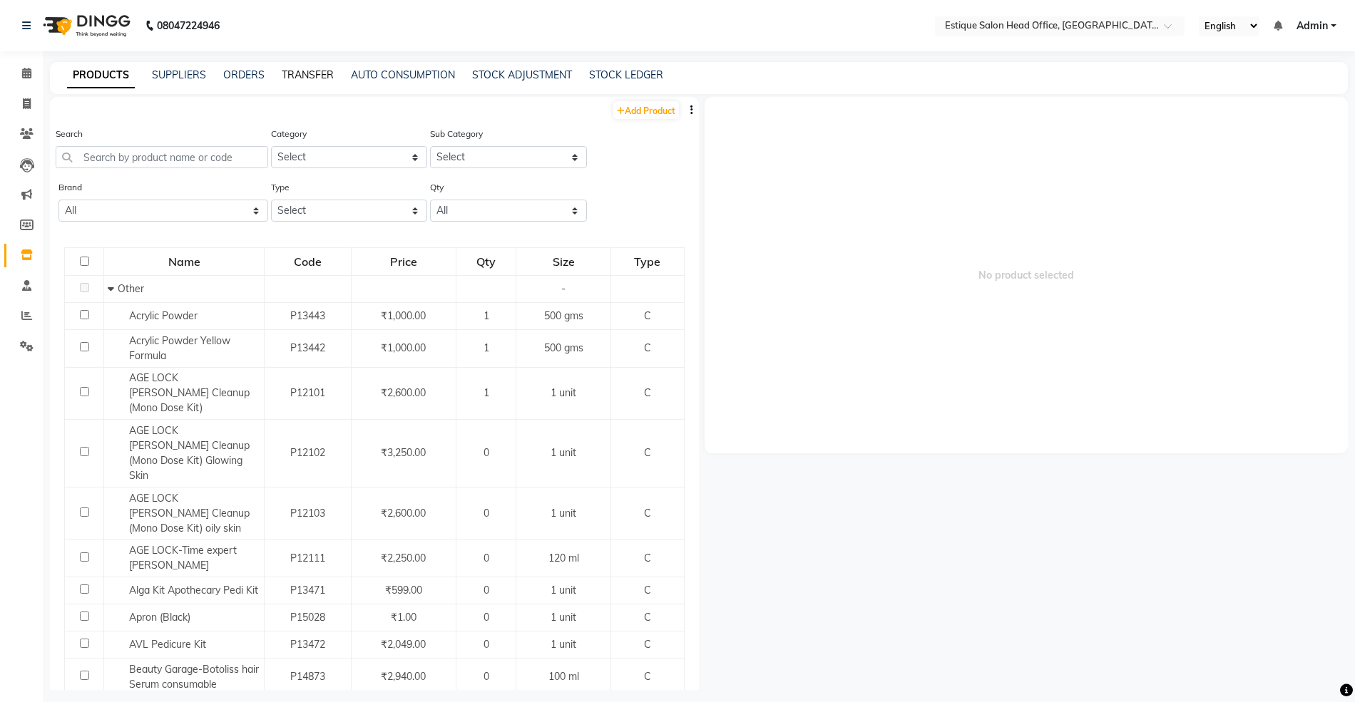
click at [295, 76] on link "TRANSFER" at bounding box center [308, 74] width 52 height 13
select select "sender"
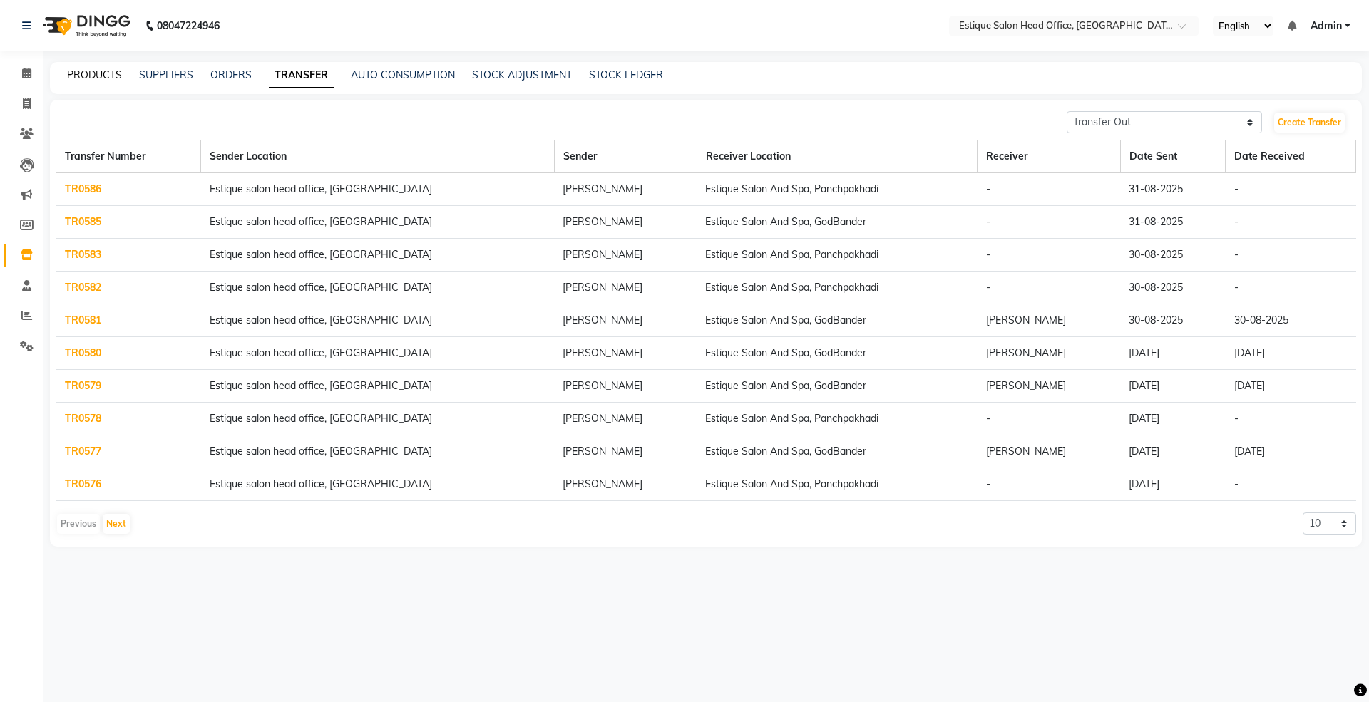
click at [103, 78] on link "PRODUCTS" at bounding box center [94, 74] width 55 height 13
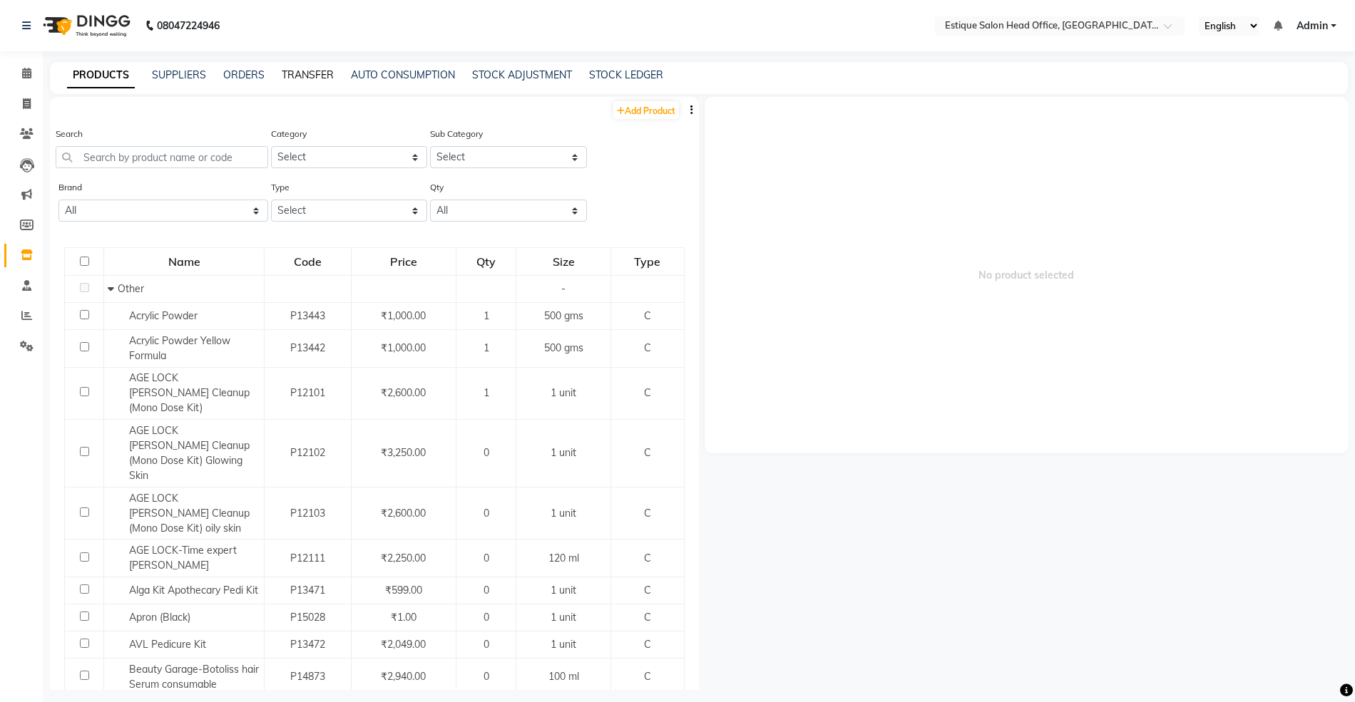
click at [308, 74] on link "TRANSFER" at bounding box center [308, 74] width 52 height 13
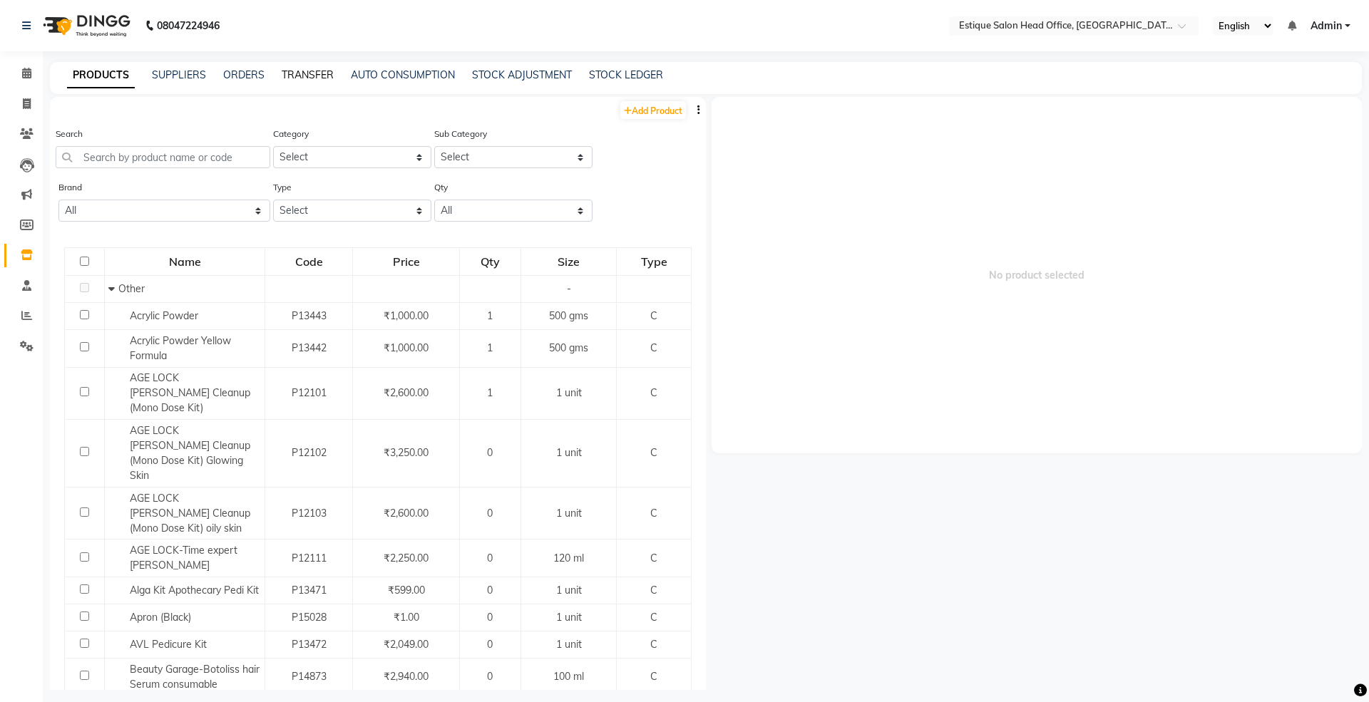
select select "sender"
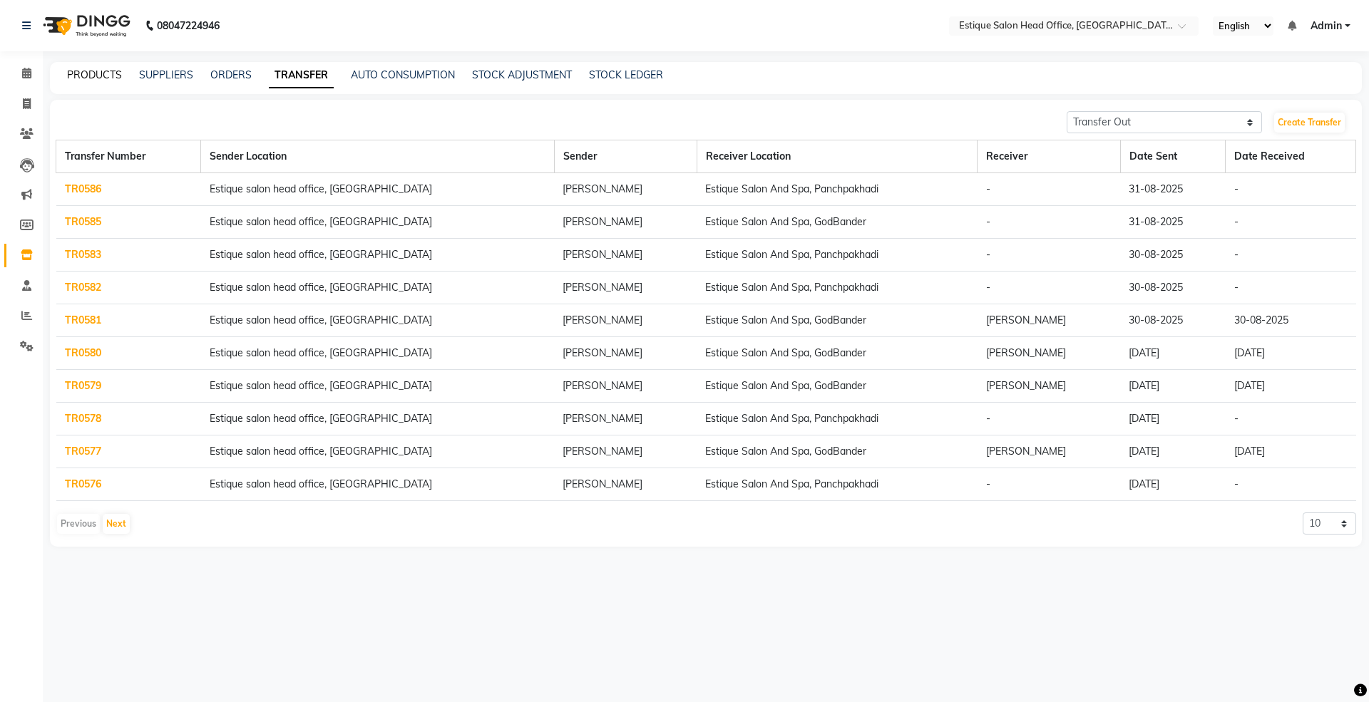
click at [101, 78] on link "PRODUCTS" at bounding box center [94, 74] width 55 height 13
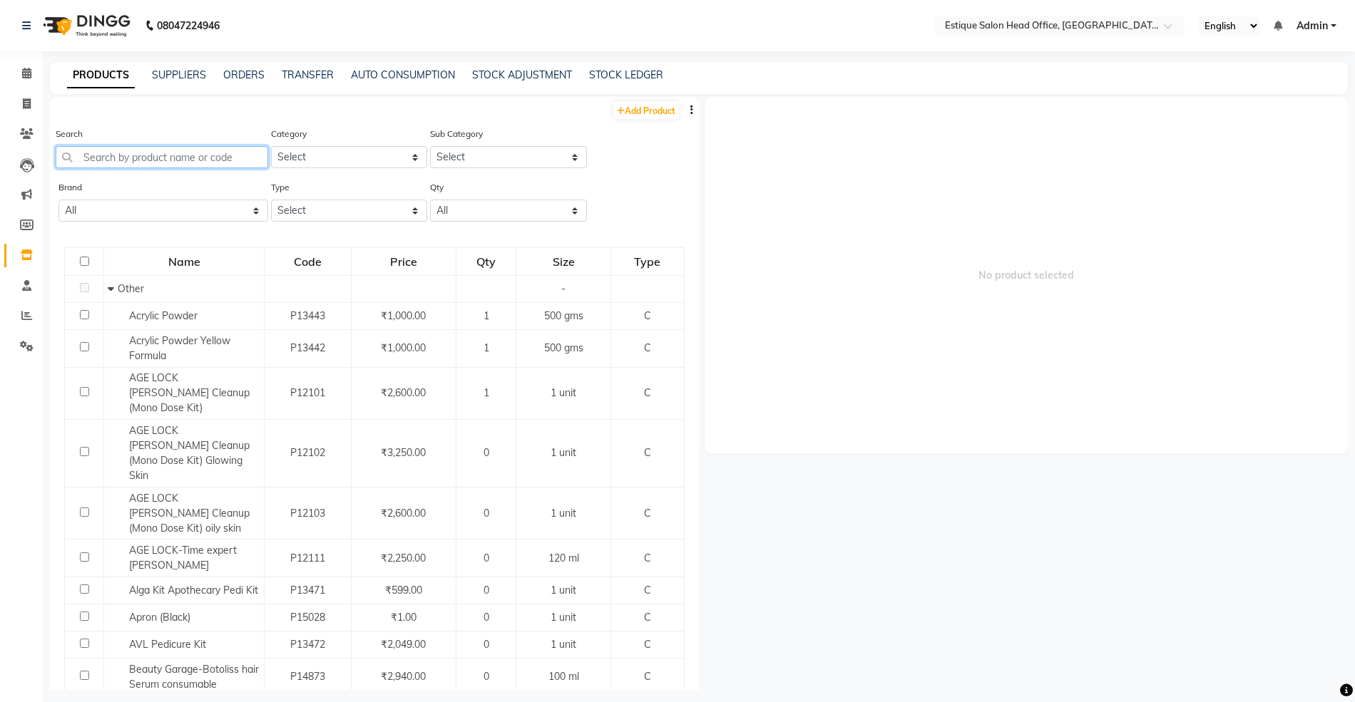
click at [106, 163] on input "text" at bounding box center [162, 157] width 213 height 22
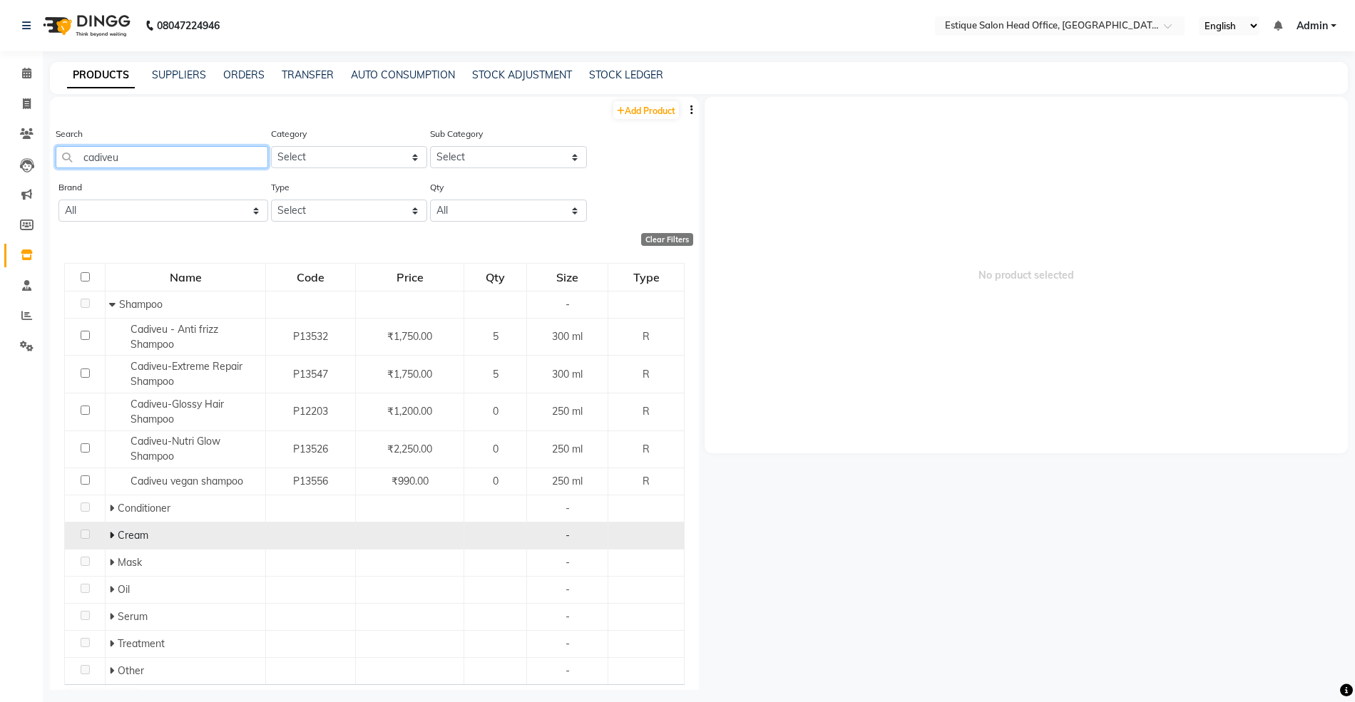
scroll to position [41, 0]
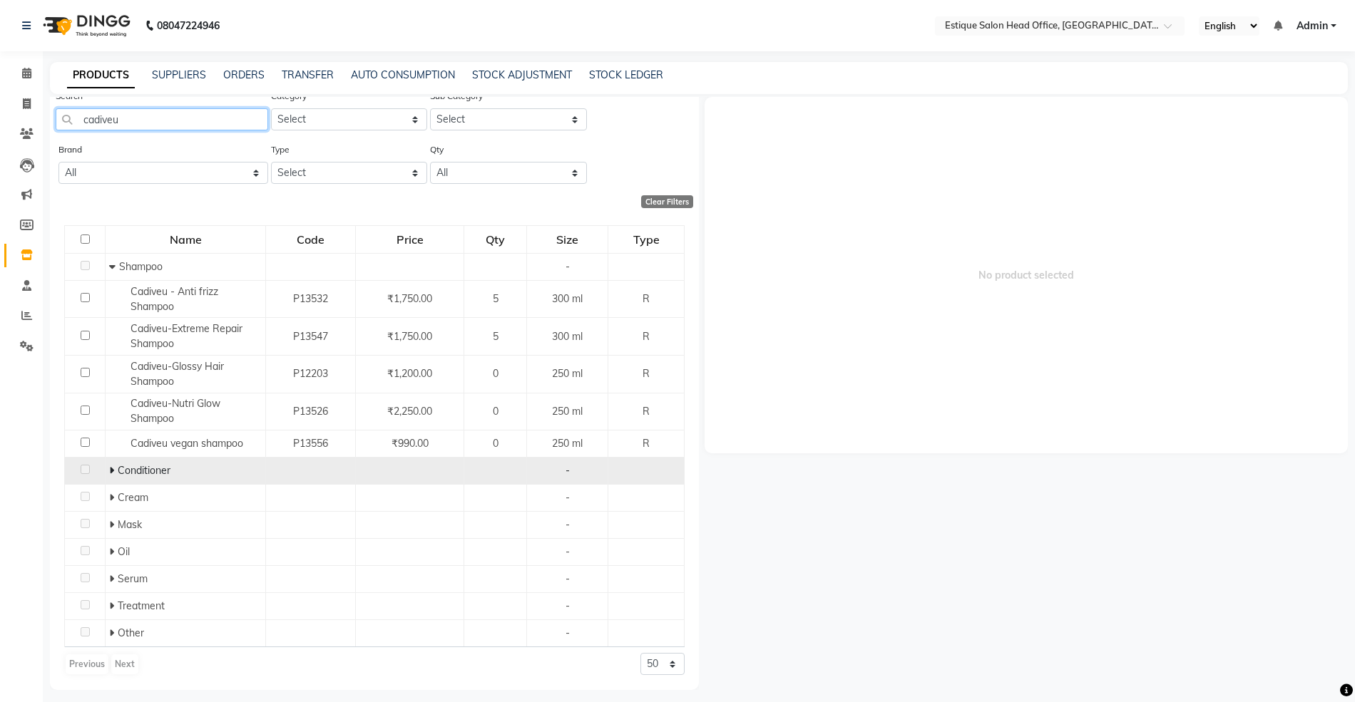
type input "cadiveu"
click at [110, 469] on icon at bounding box center [111, 471] width 5 height 10
